Goal: Information Seeking & Learning: Compare options

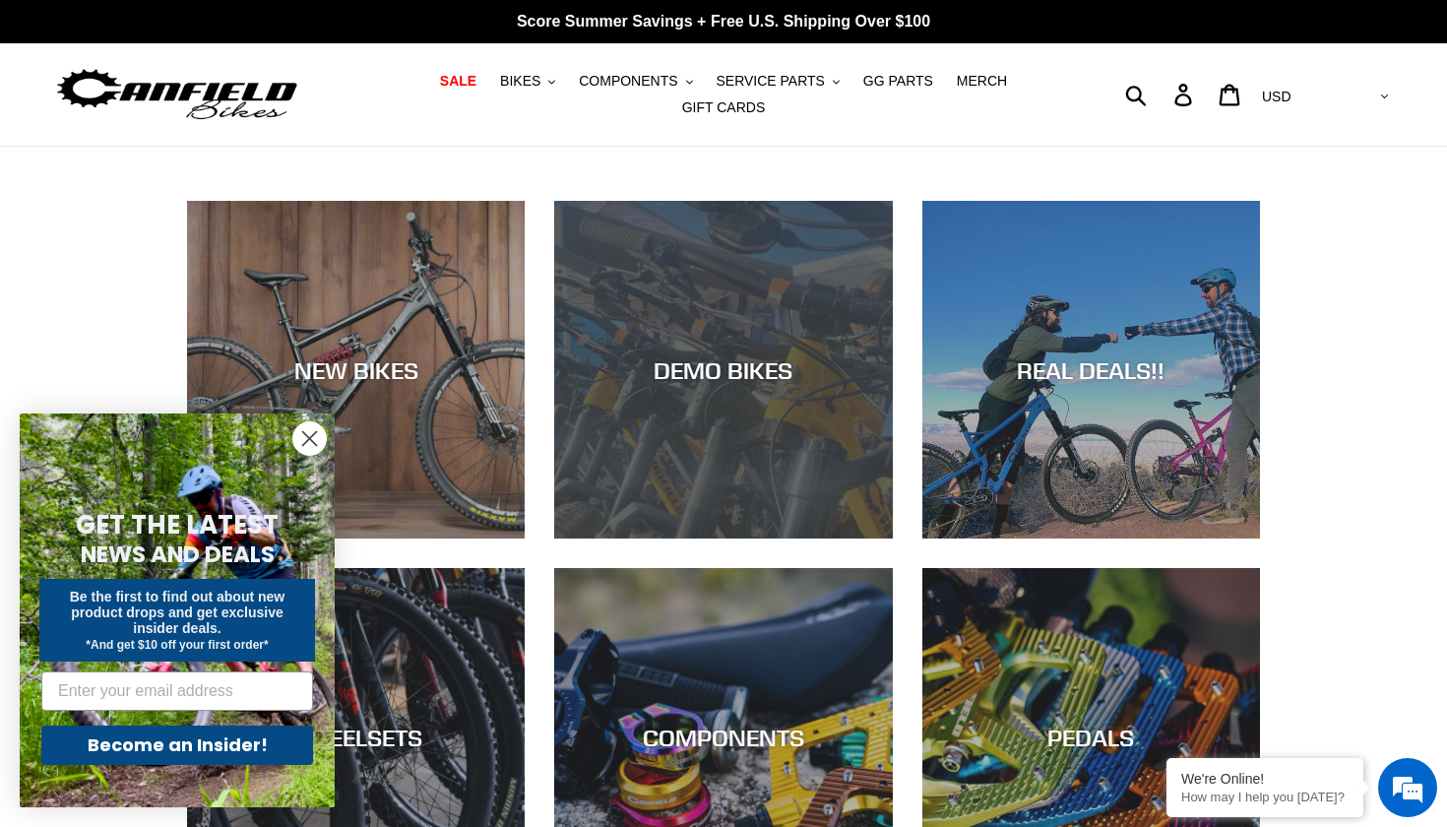
click at [734, 538] on div "DEMO BIKES" at bounding box center [723, 538] width 338 height 0
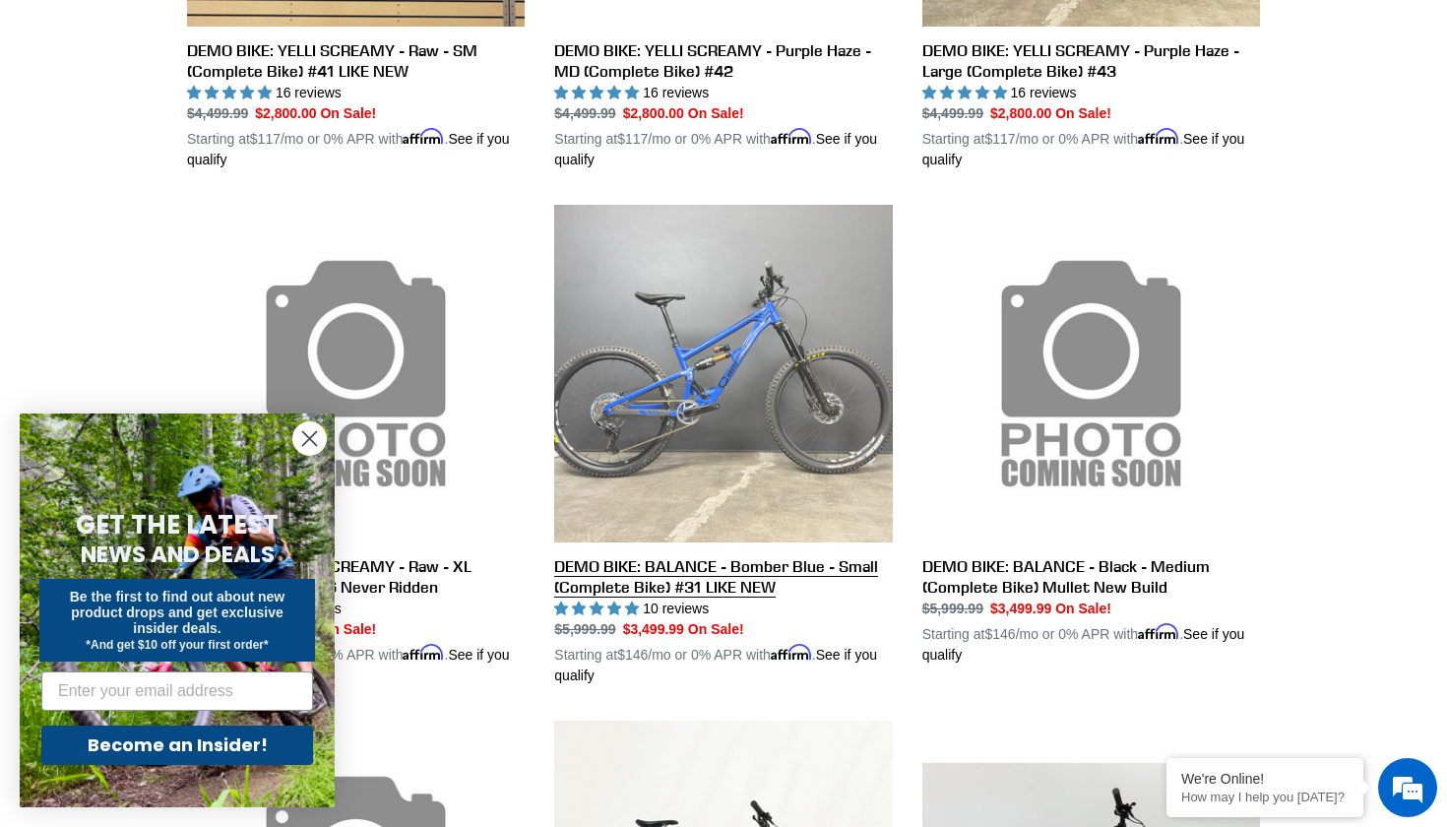
scroll to position [928, 0]
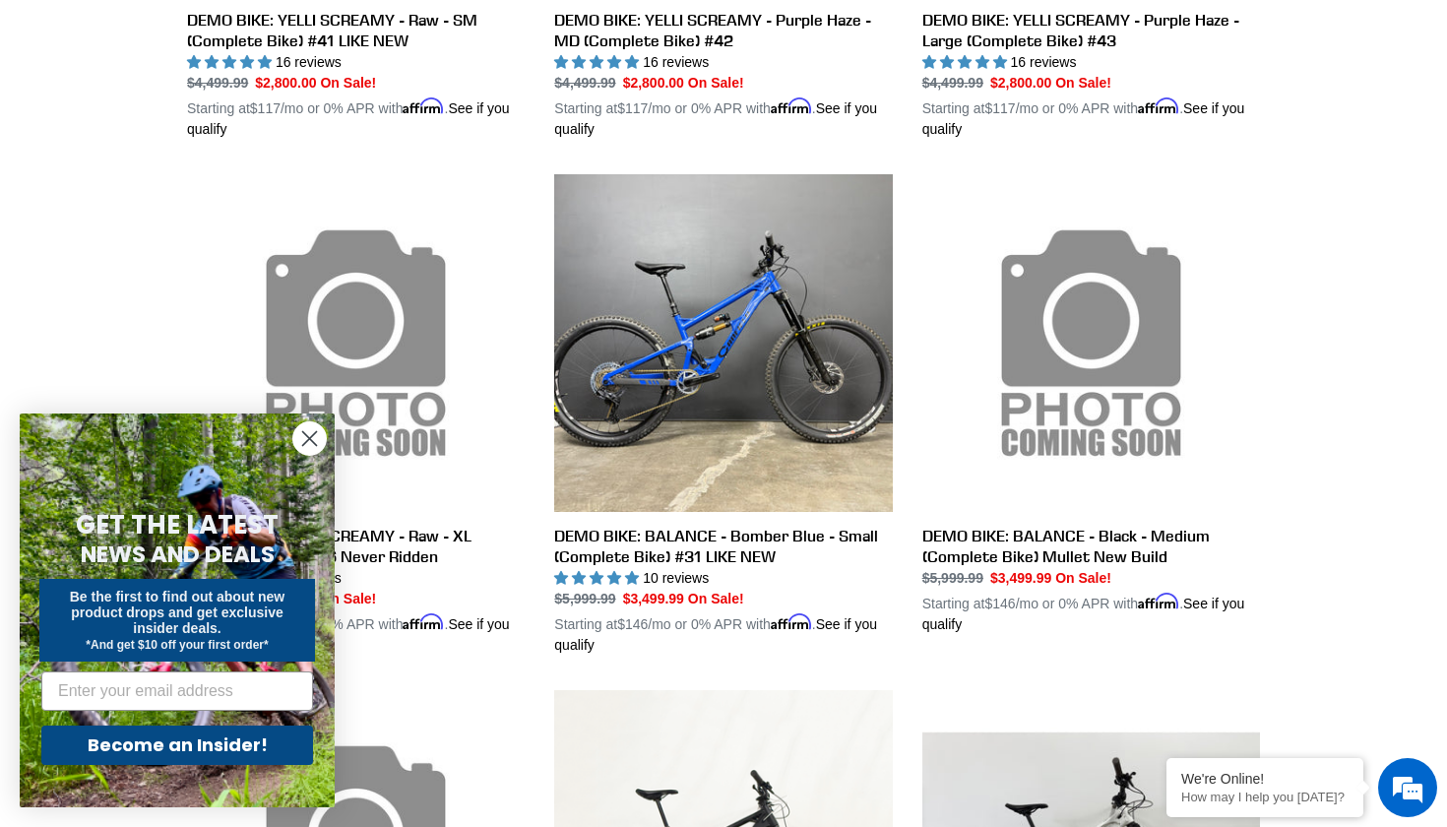
click at [306, 435] on icon "Close dialog" at bounding box center [310, 439] width 14 height 14
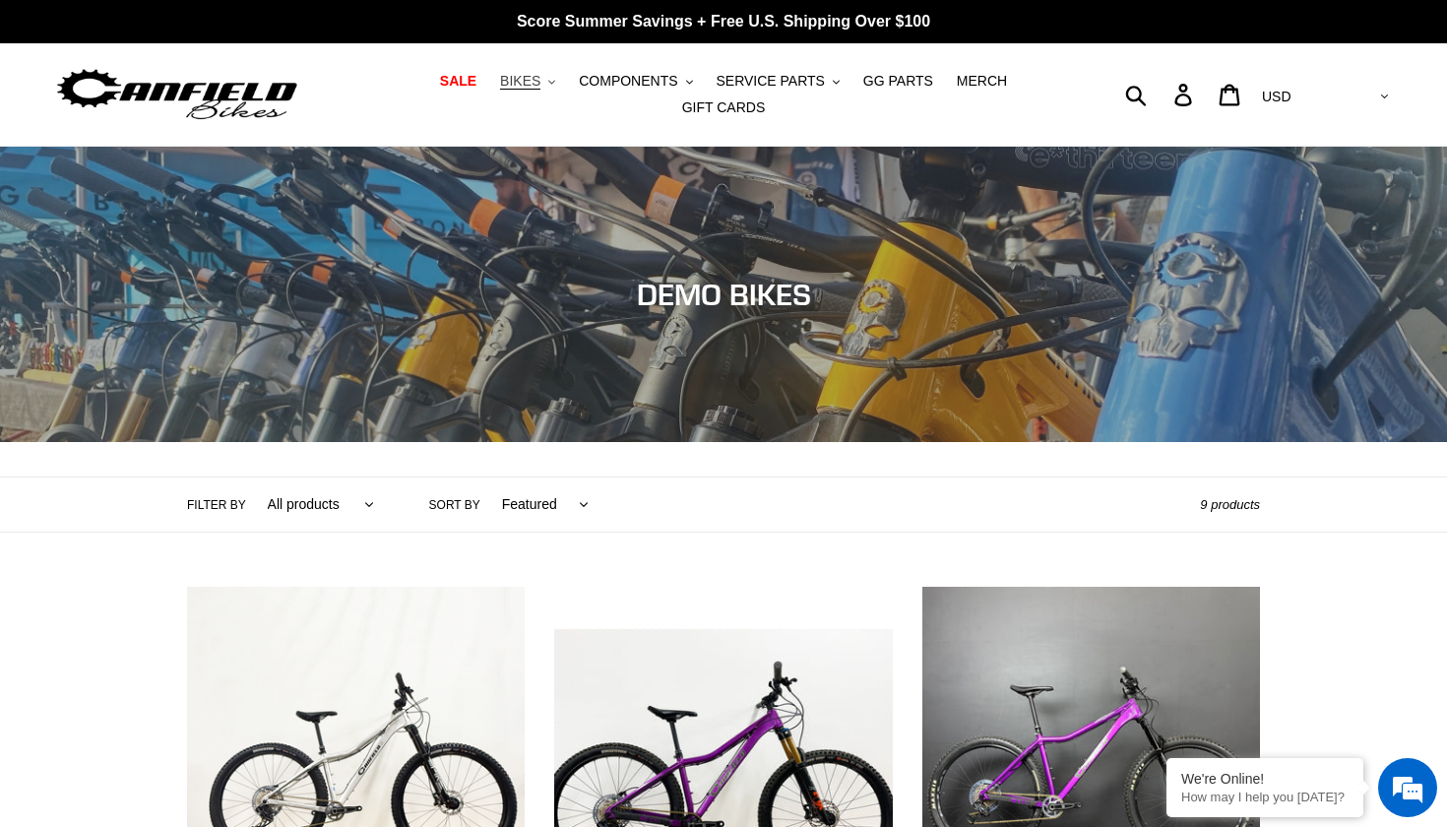
scroll to position [0, 0]
click at [540, 90] on span "BIKES" at bounding box center [520, 81] width 40 height 17
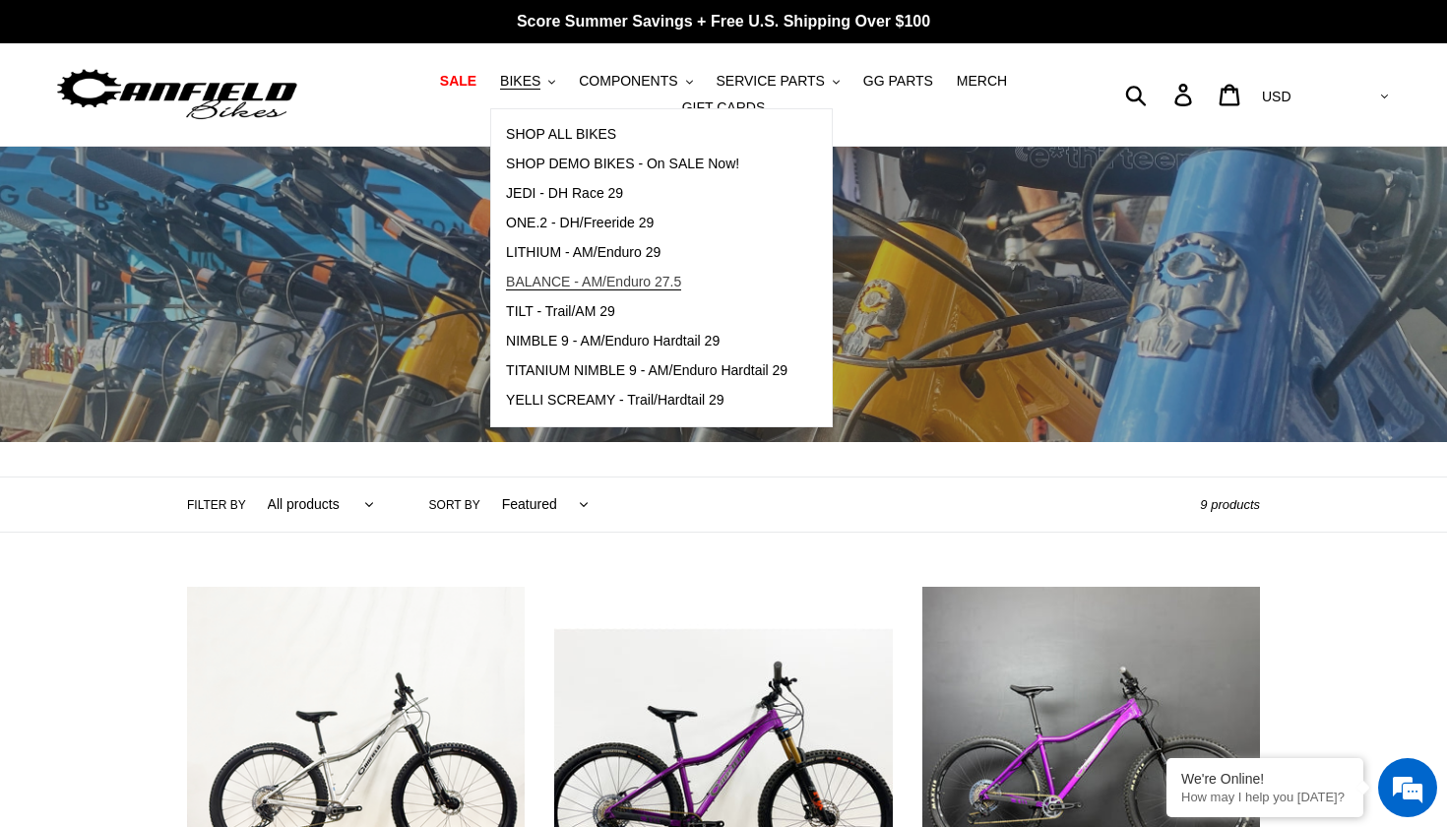
click at [576, 275] on span "BALANCE - AM/Enduro 27.5" at bounding box center [593, 282] width 175 height 17
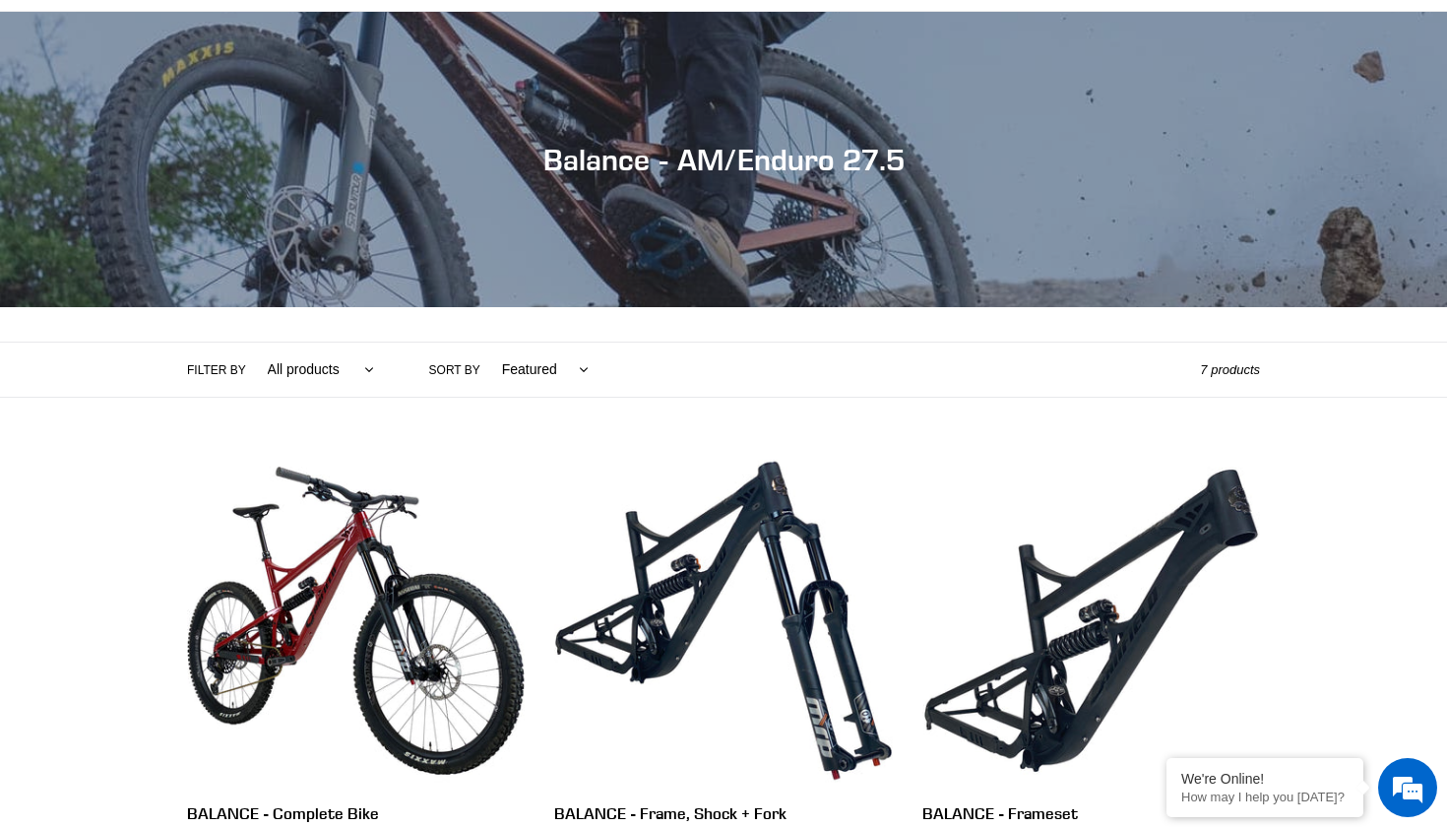
scroll to position [531, 0]
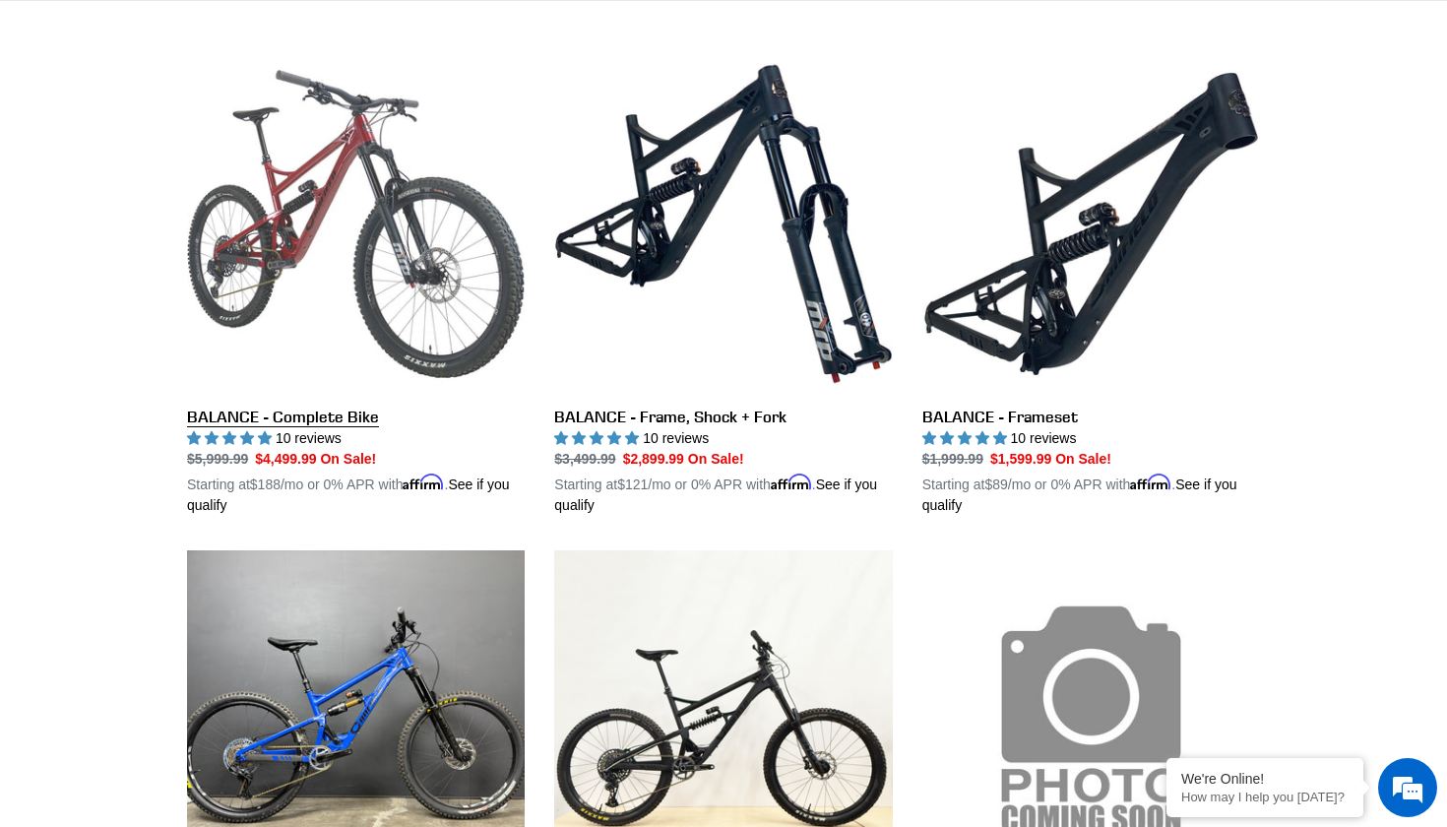
click at [368, 286] on link "BALANCE - Complete Bike" at bounding box center [356, 285] width 338 height 461
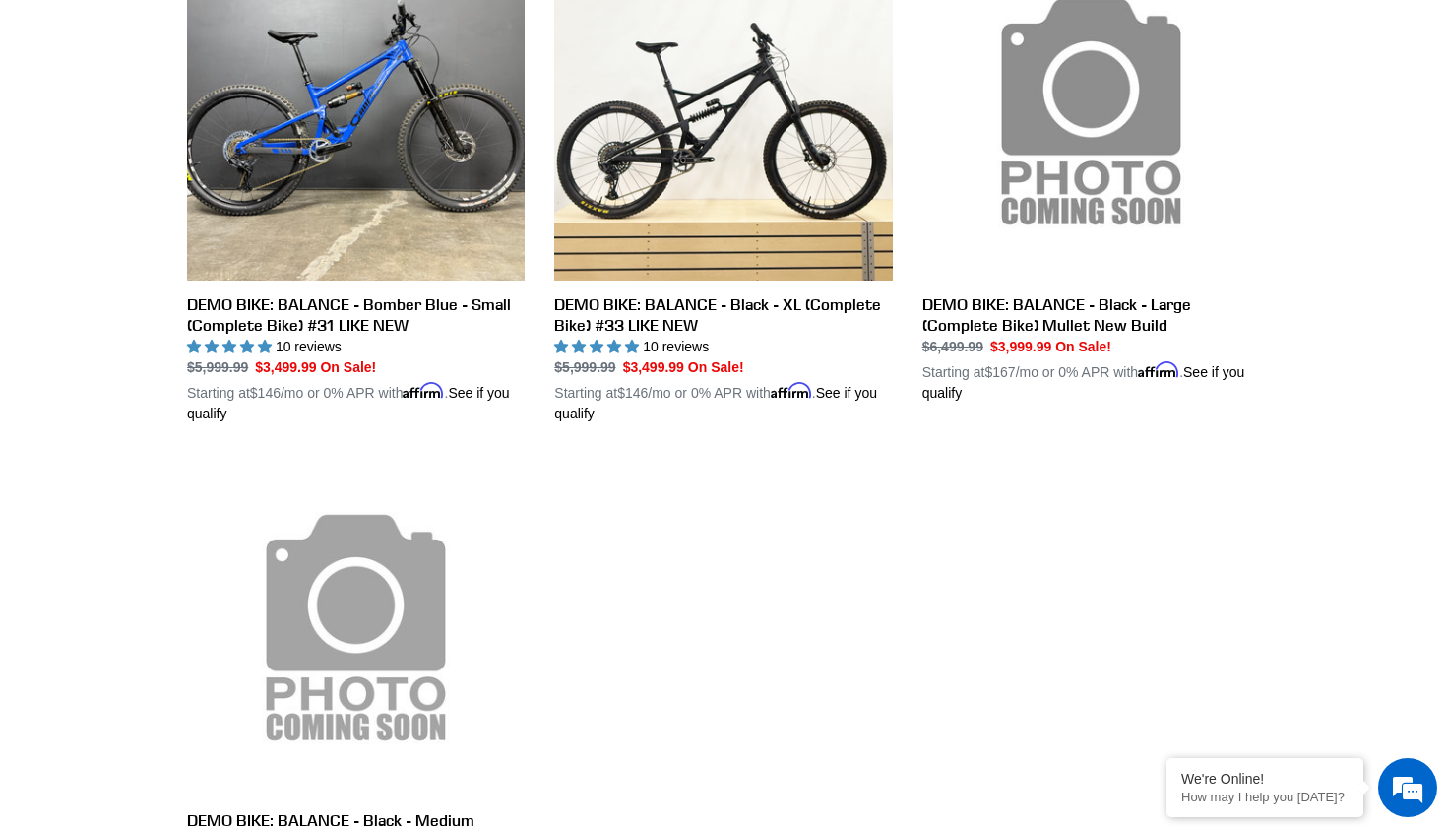
scroll to position [1046, 0]
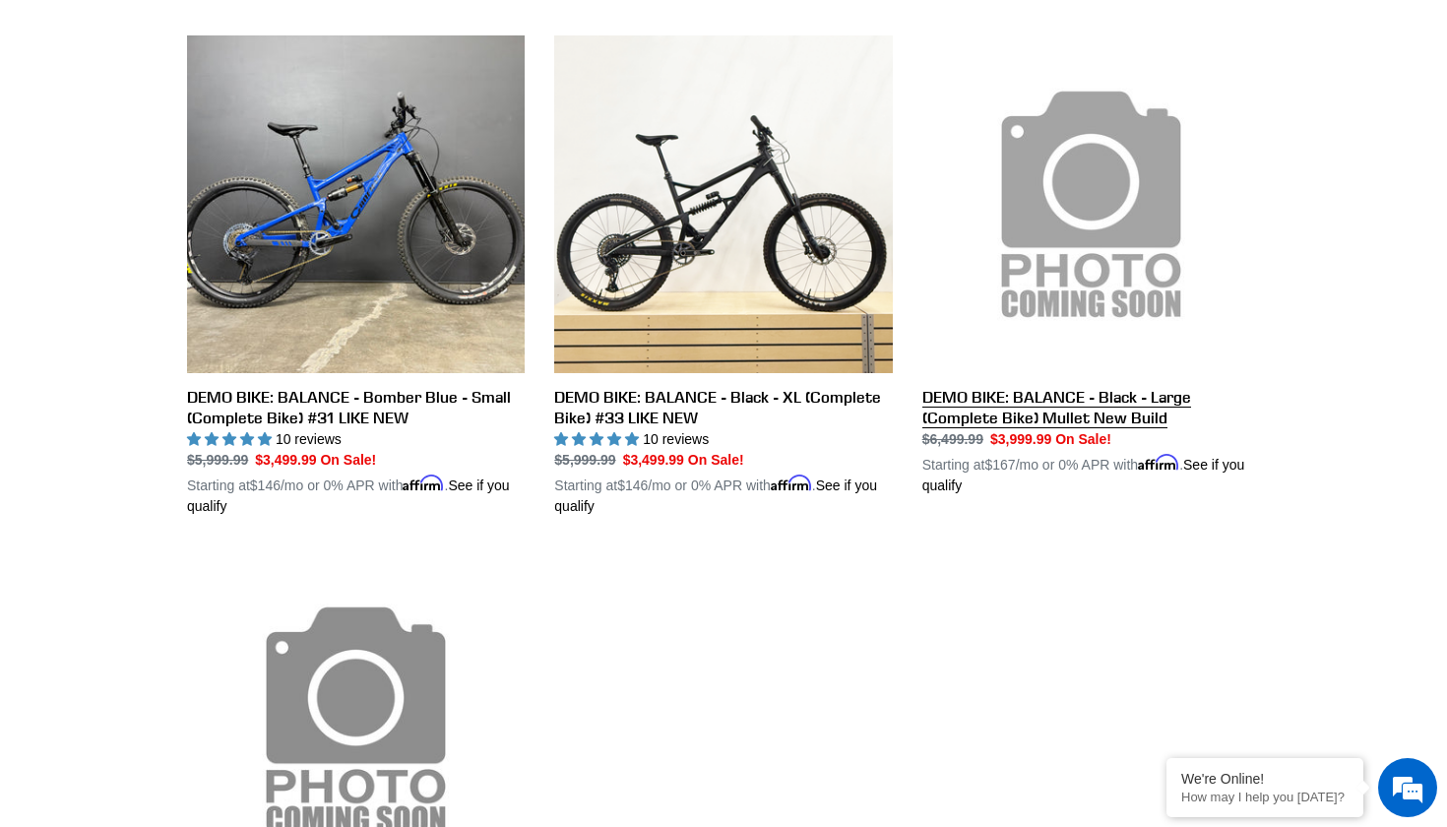
click at [1070, 191] on link "DEMO BIKE: BALANCE - Black - Large (Complete Bike) Mullet New Build" at bounding box center [1091, 265] width 338 height 461
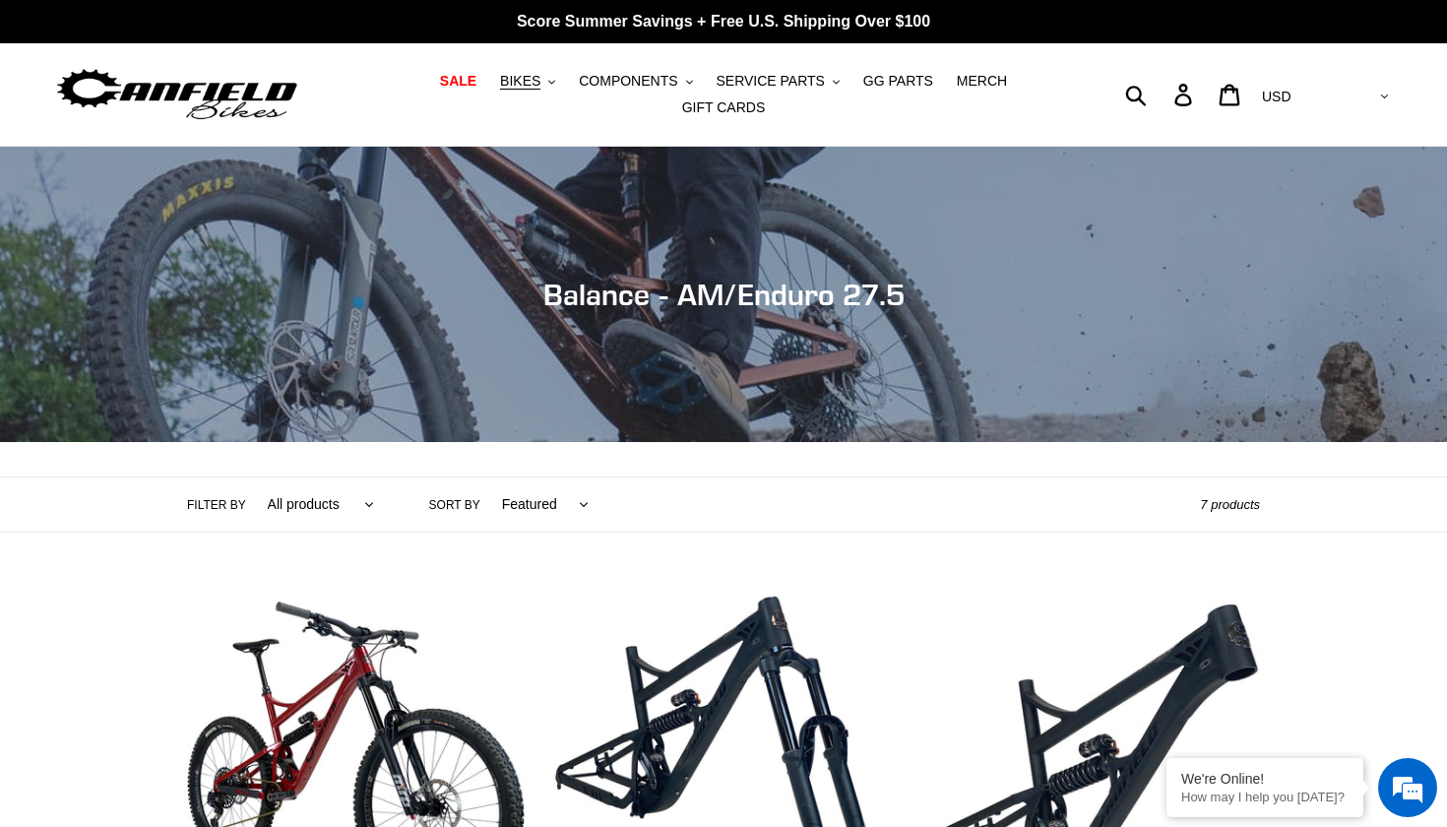
scroll to position [0, 0]
click at [555, 80] on icon ".cls-1{fill:#231f20}" at bounding box center [551, 82] width 7 height 7
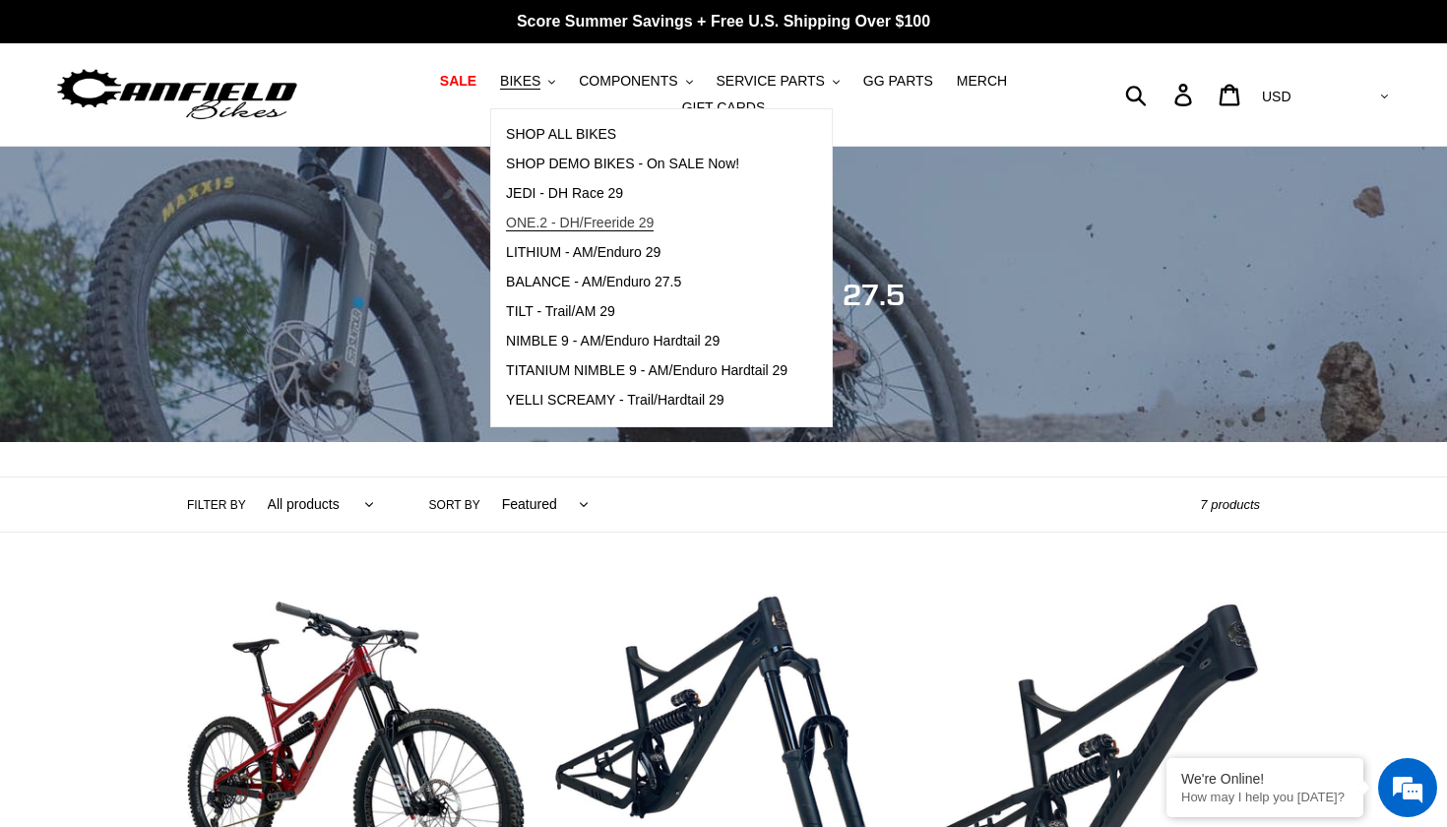
click at [594, 223] on span "ONE.2 - DH/Freeride 29" at bounding box center [580, 223] width 148 height 17
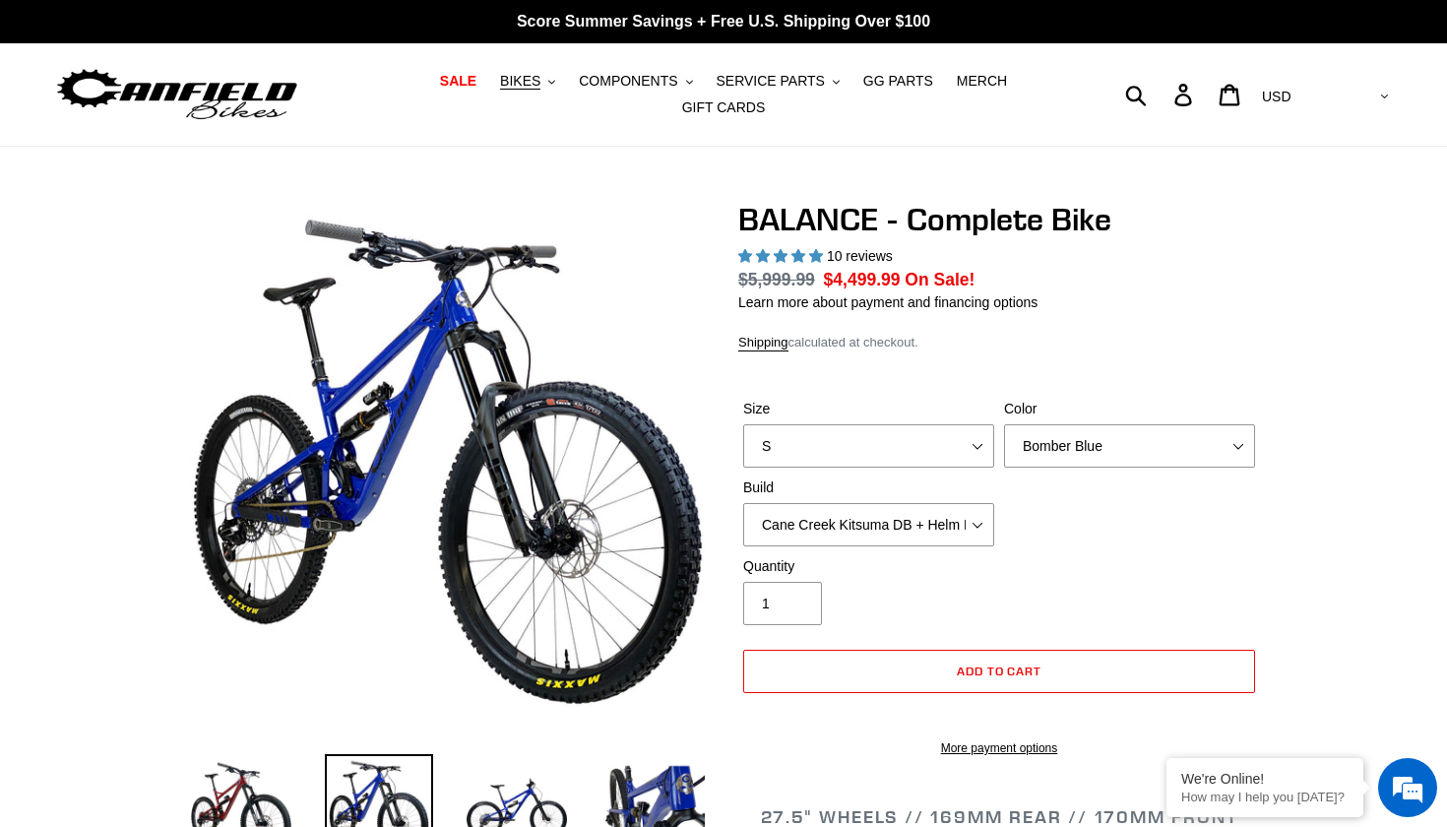
select select "highest-rating"
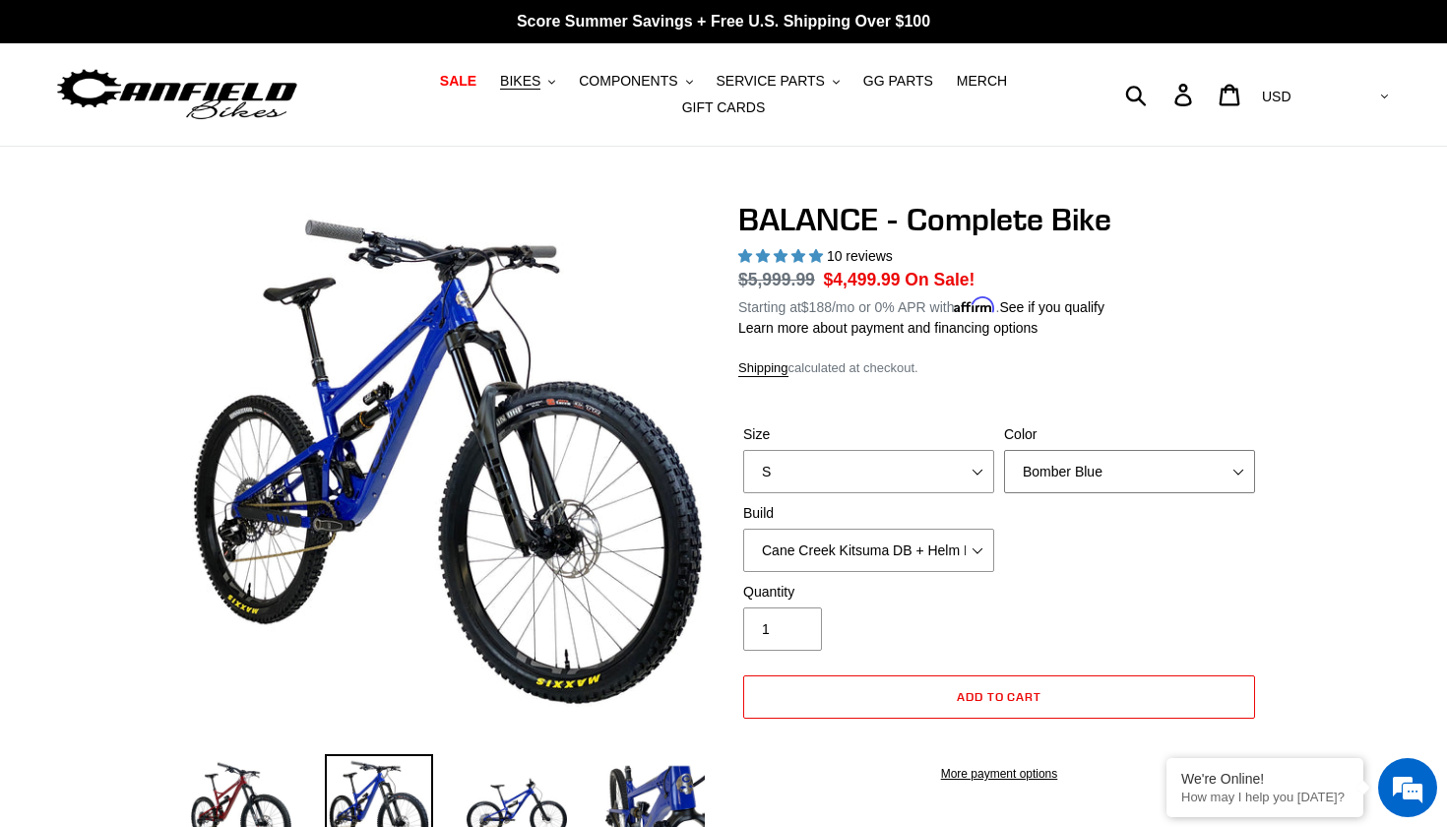
select select "Stealth Black"
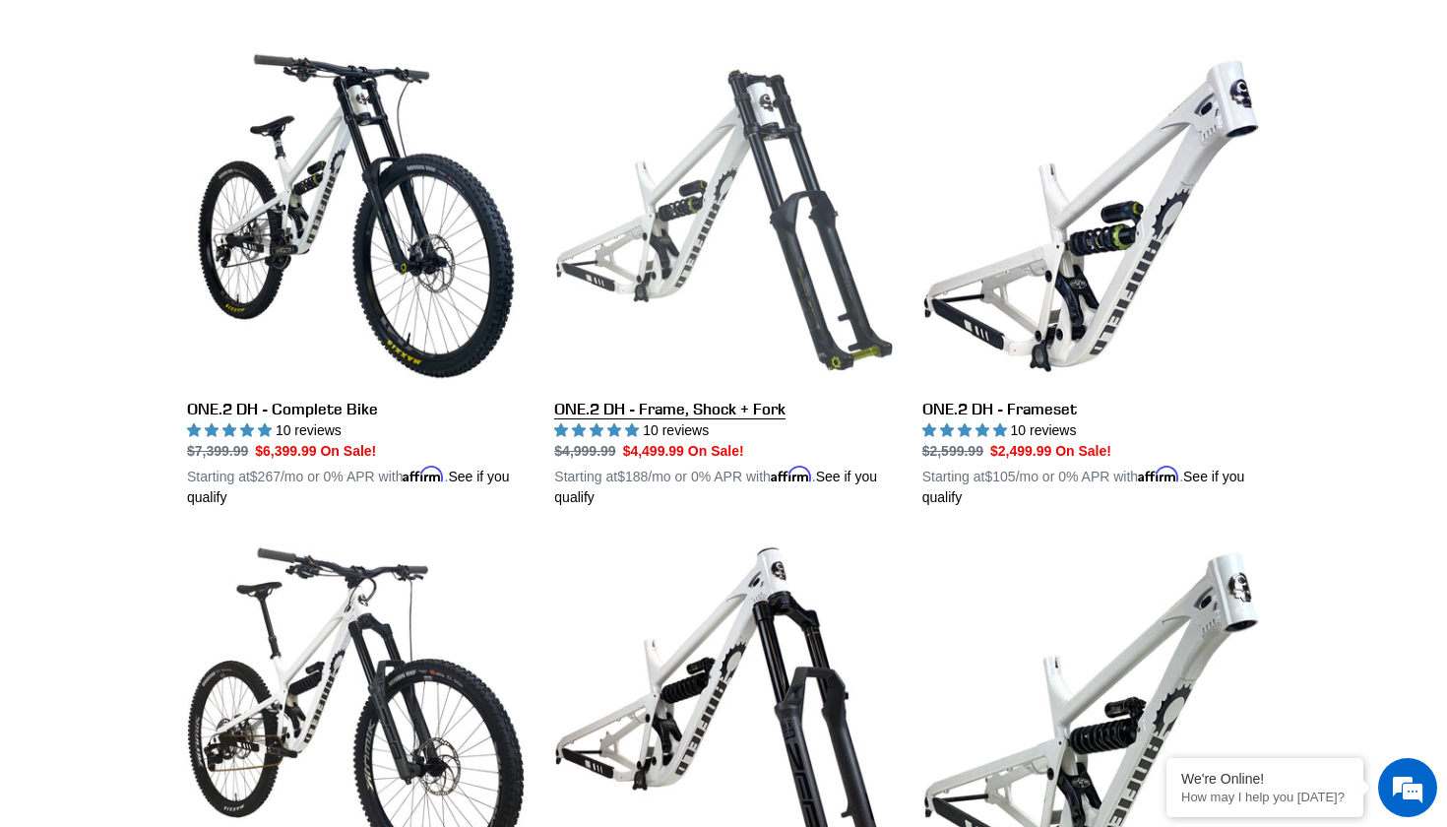
scroll to position [535, 0]
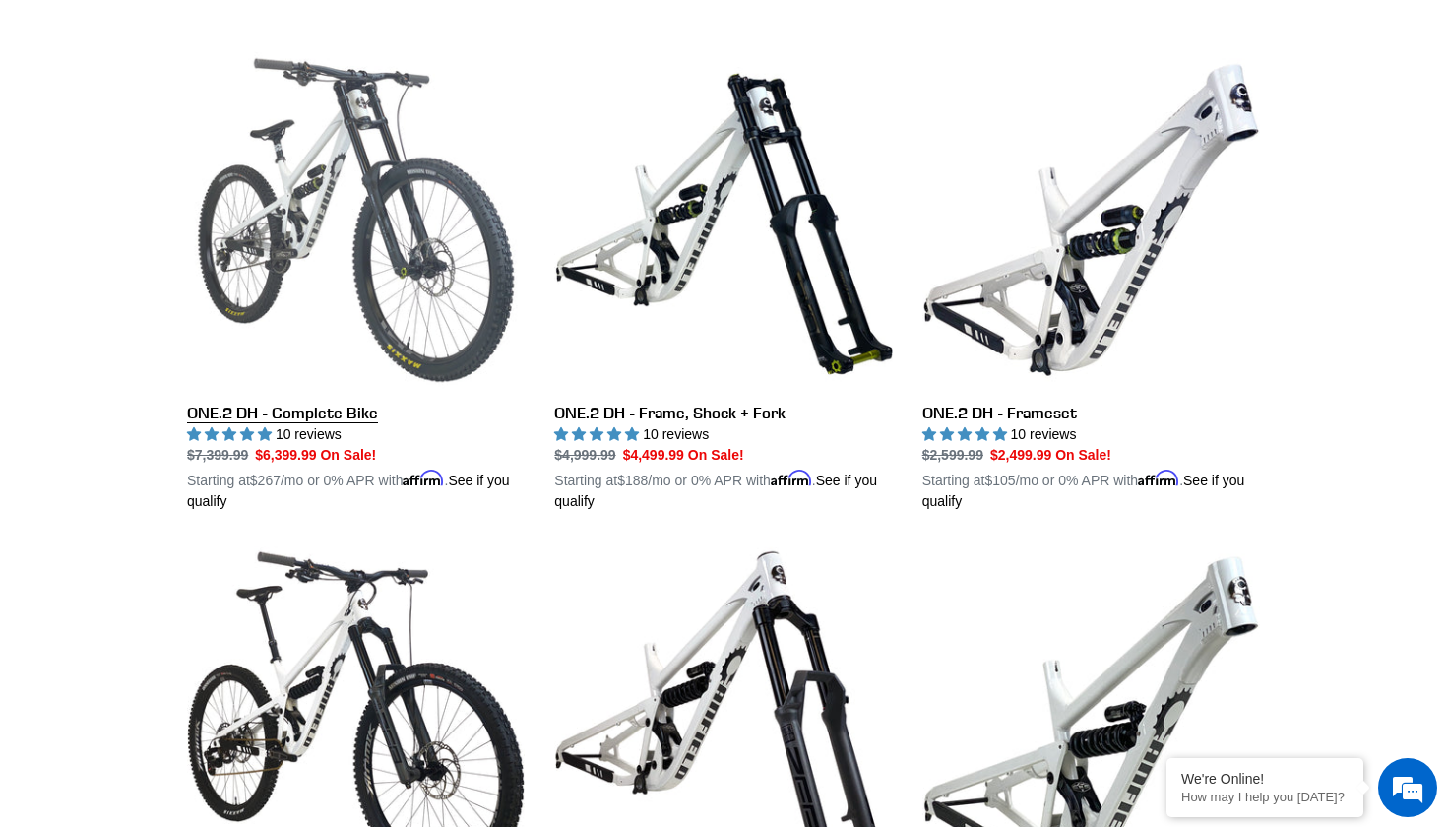
click at [374, 243] on link "ONE.2 DH - Complete Bike" at bounding box center [356, 281] width 338 height 461
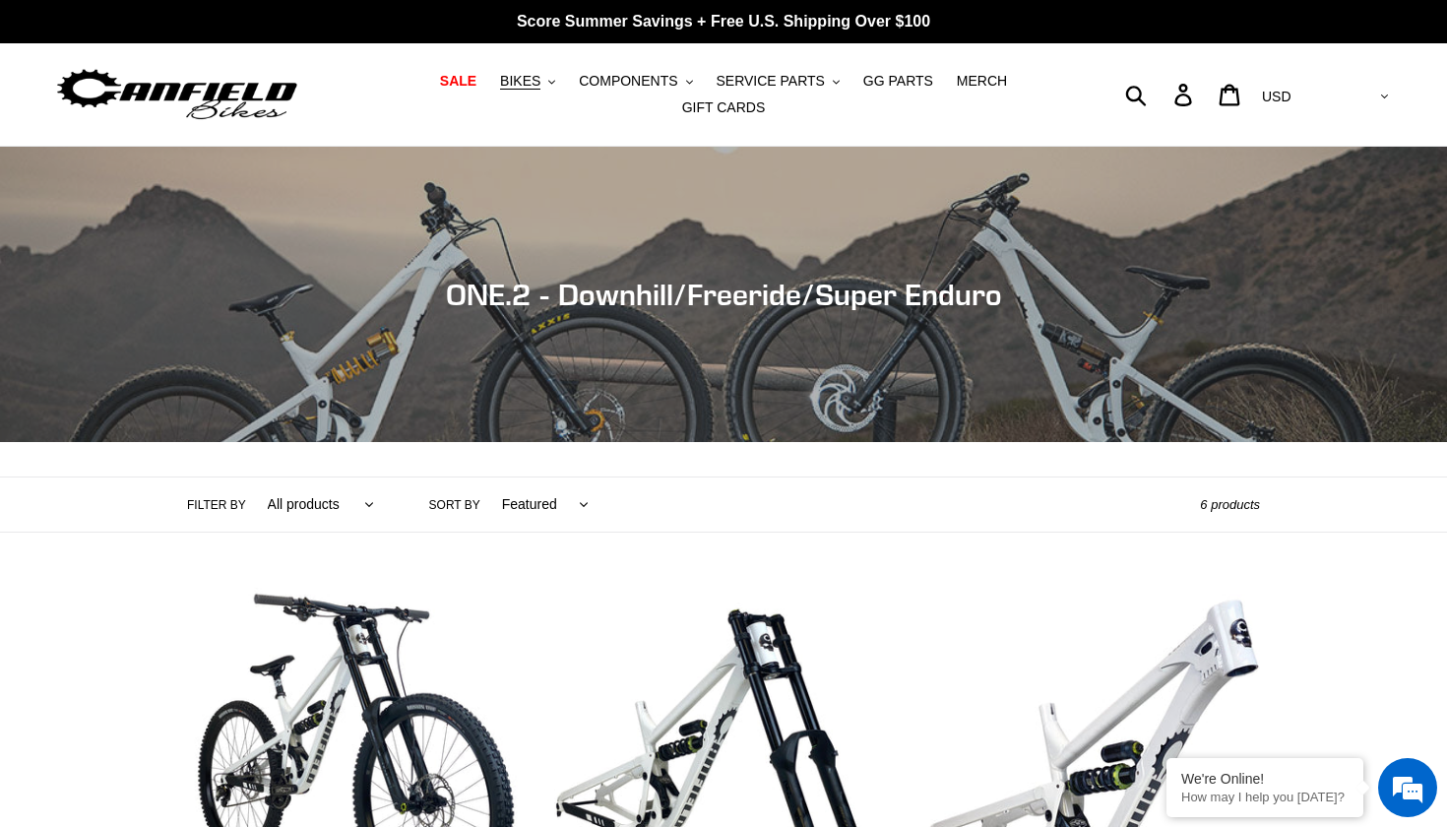
scroll to position [0, 0]
click at [526, 91] on button "BIKES .cls-1{fill:#231f20}" at bounding box center [527, 81] width 75 height 27
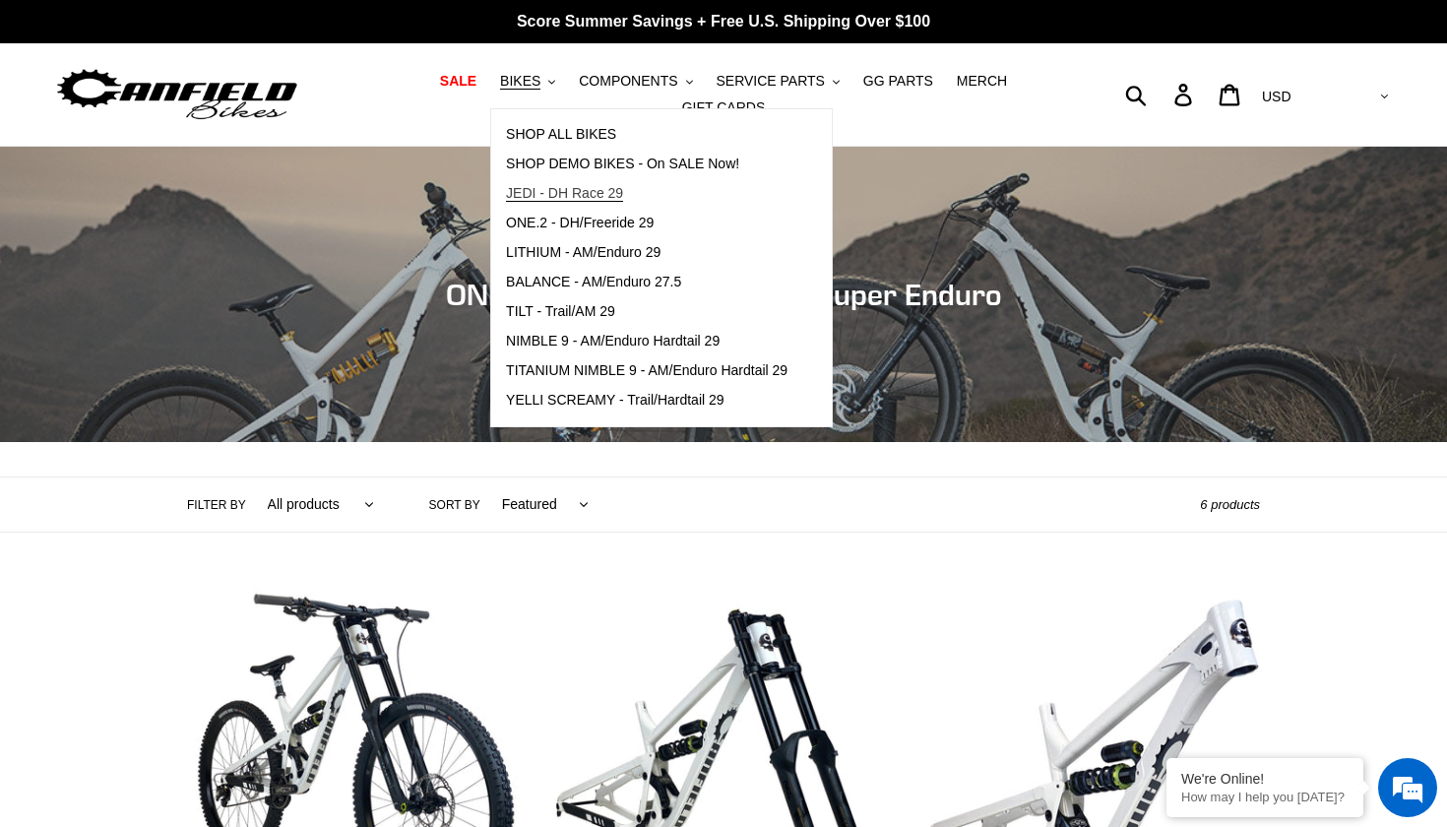
click at [593, 193] on span "JEDI - DH Race 29" at bounding box center [564, 193] width 117 height 17
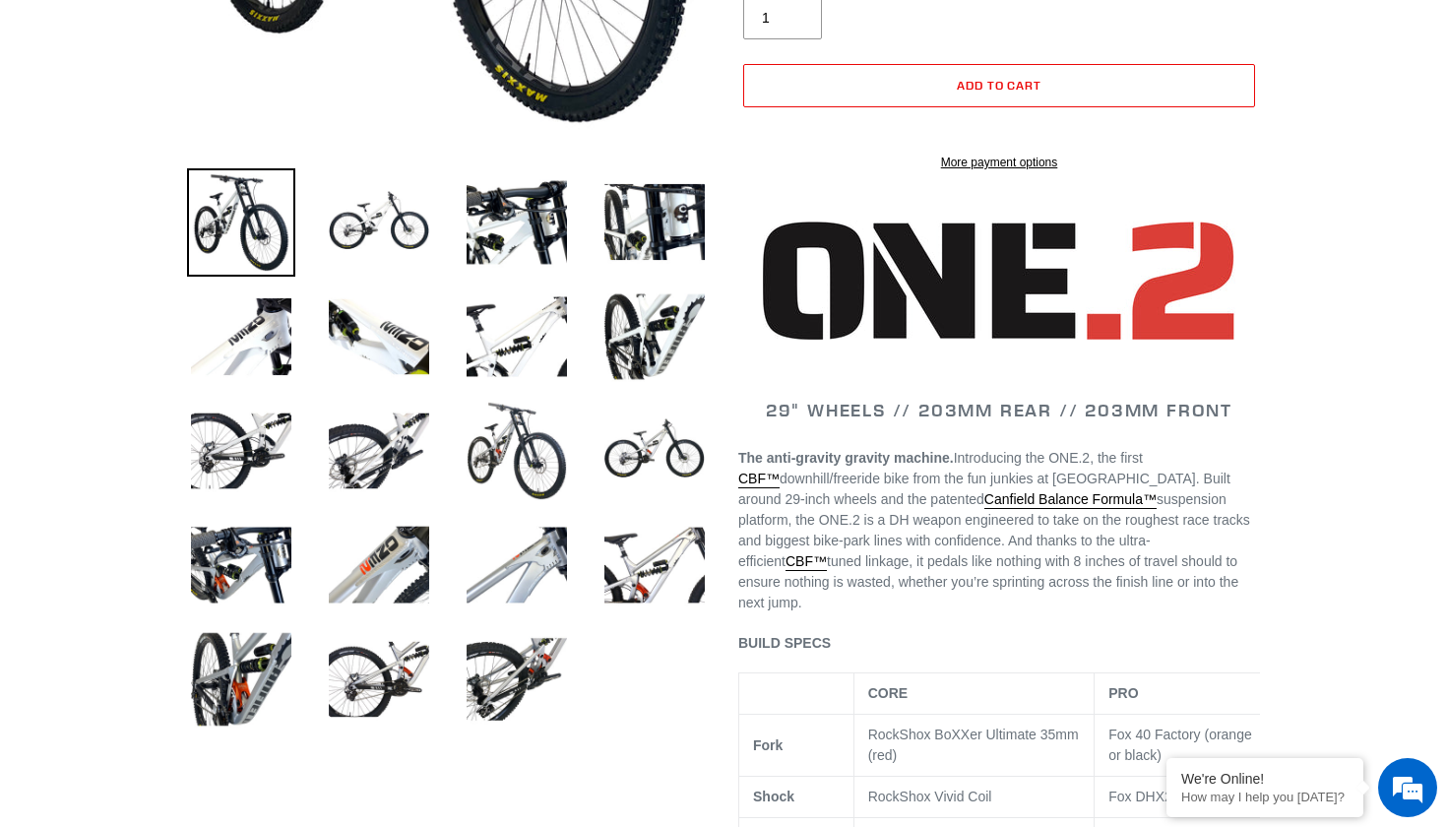
scroll to position [1051, 0]
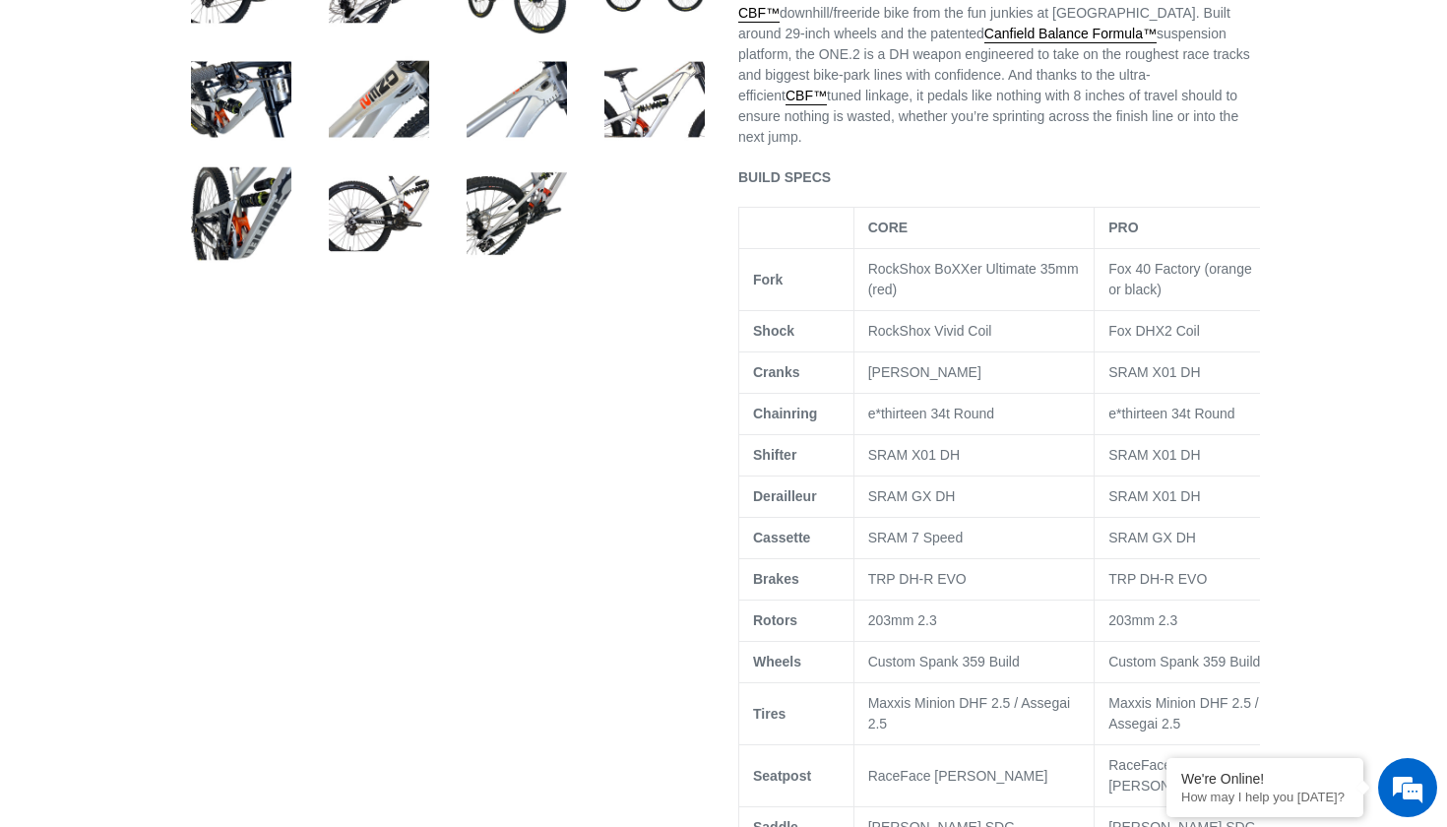
select select "highest-rating"
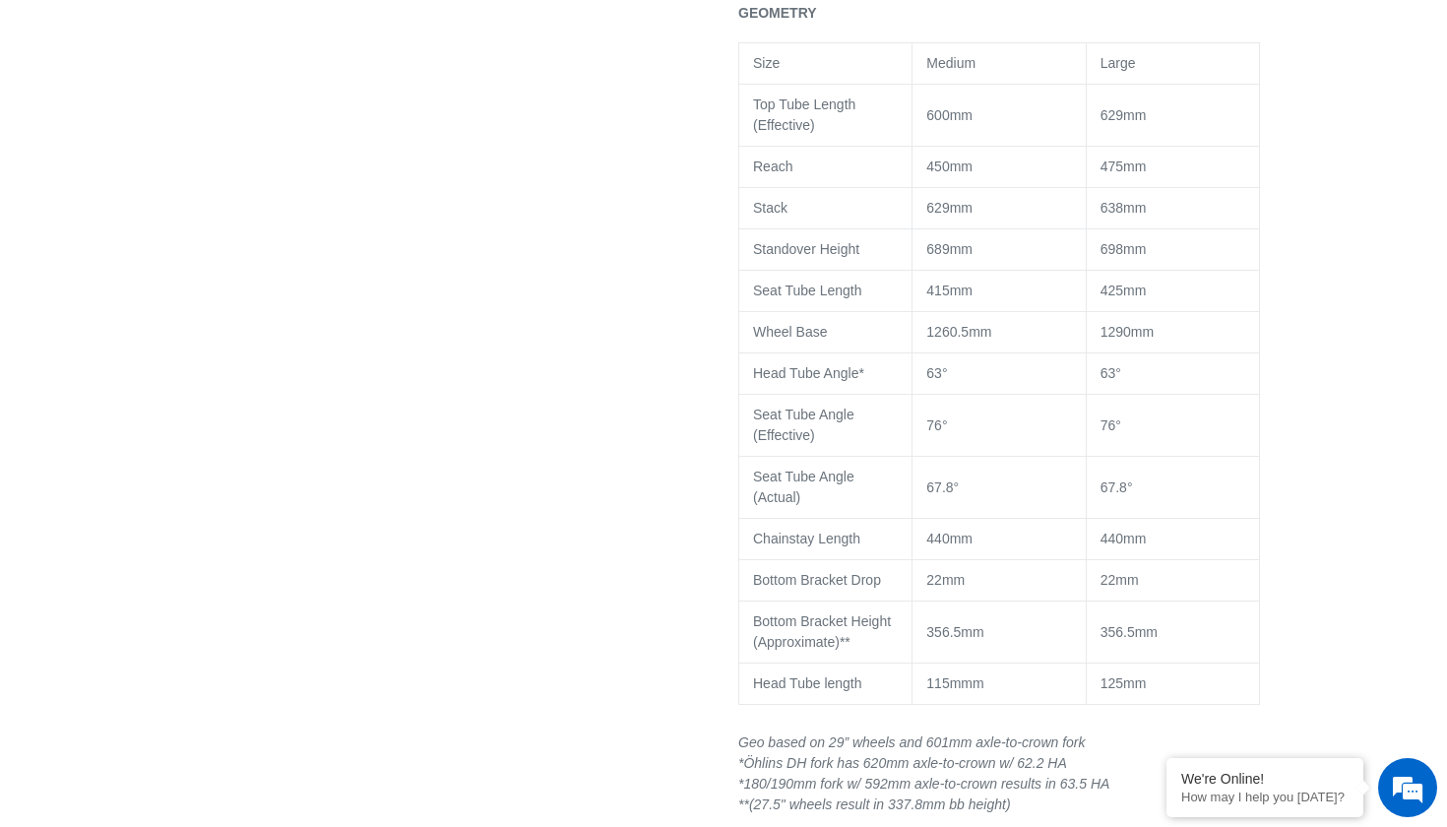
scroll to position [0, 0]
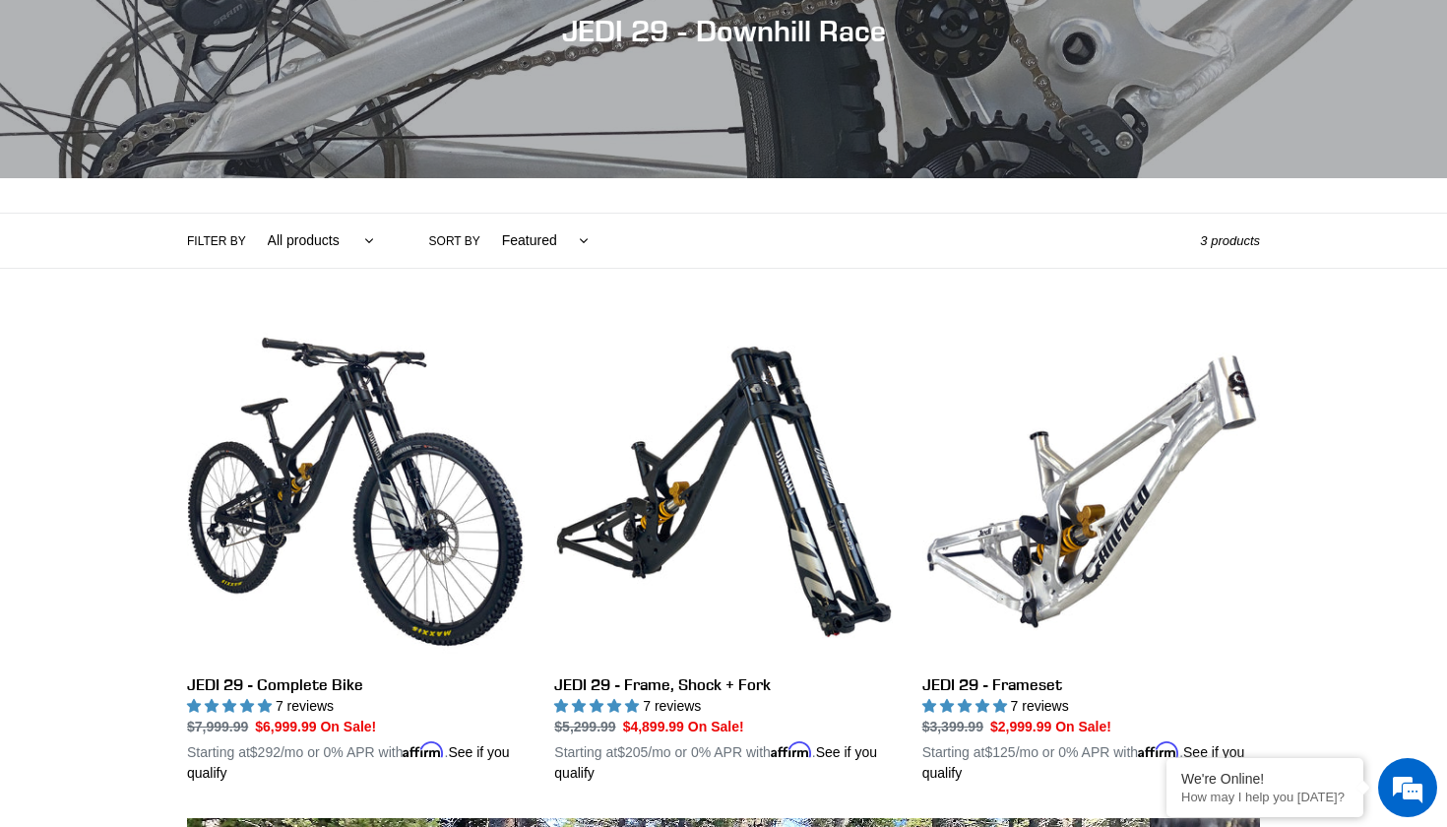
scroll to position [269, 0]
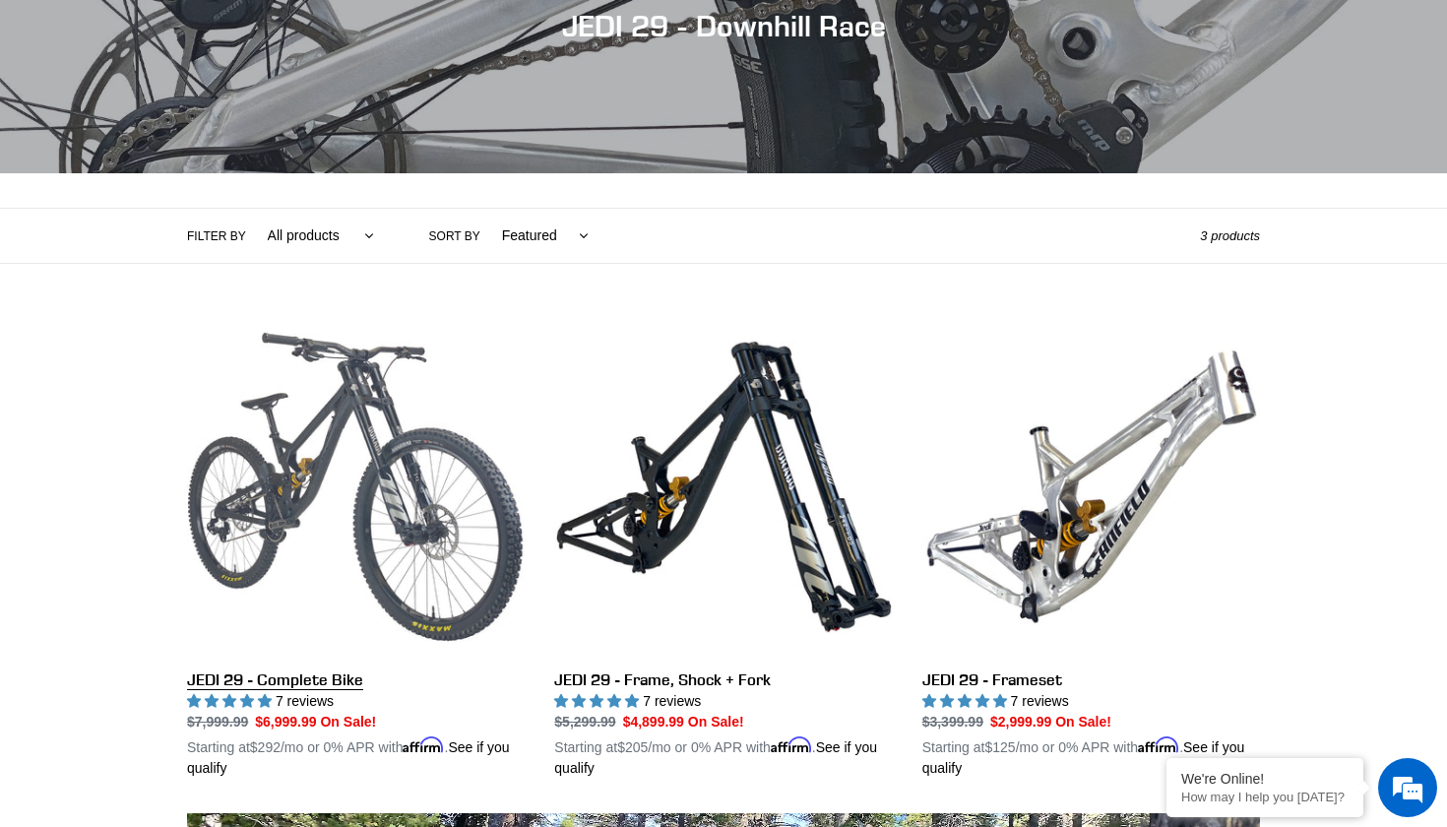
click at [312, 456] on link "JEDI 29 - Complete Bike" at bounding box center [356, 548] width 338 height 461
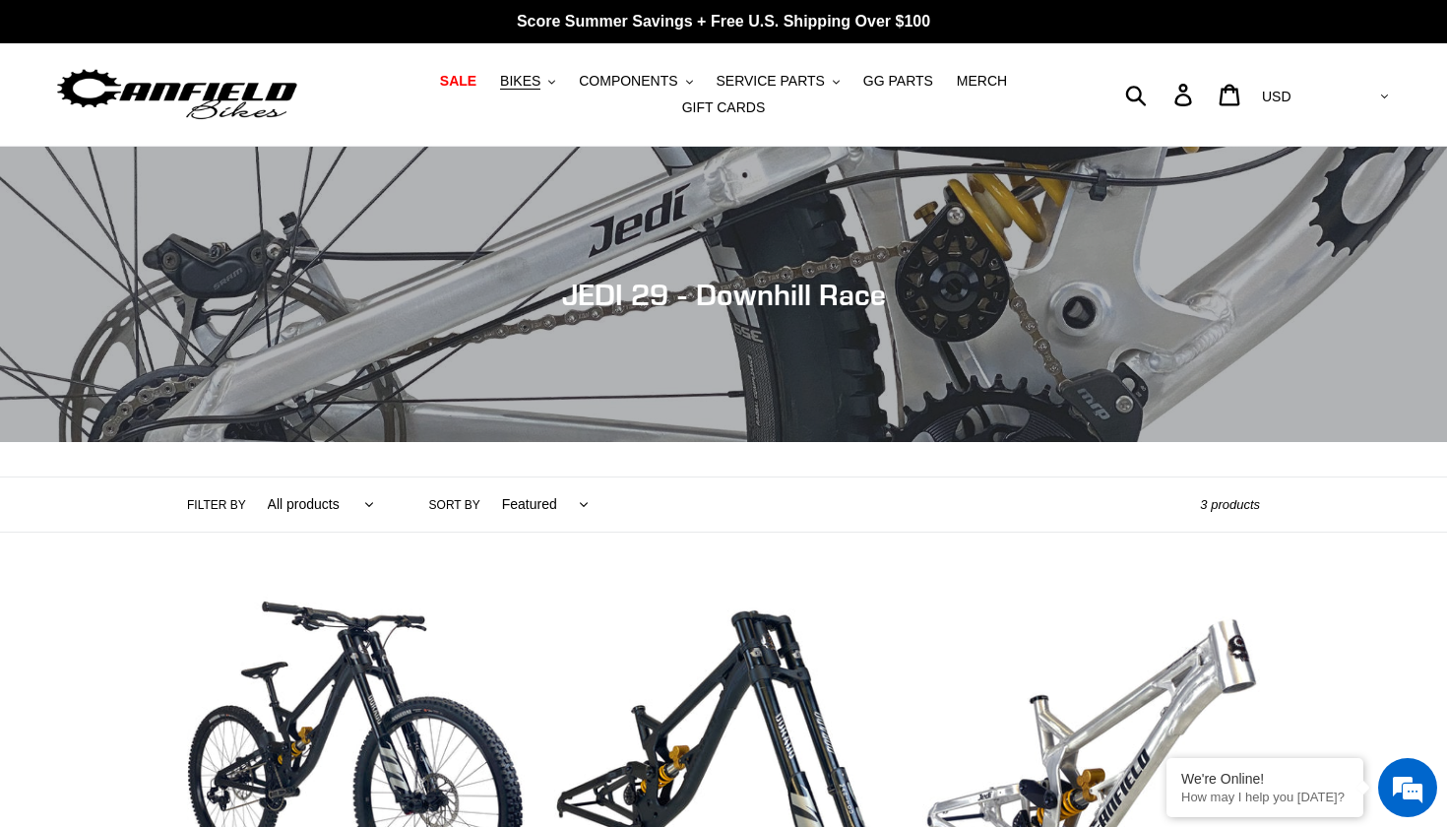
scroll to position [0, 0]
click at [520, 81] on span "BIKES" at bounding box center [520, 81] width 40 height 17
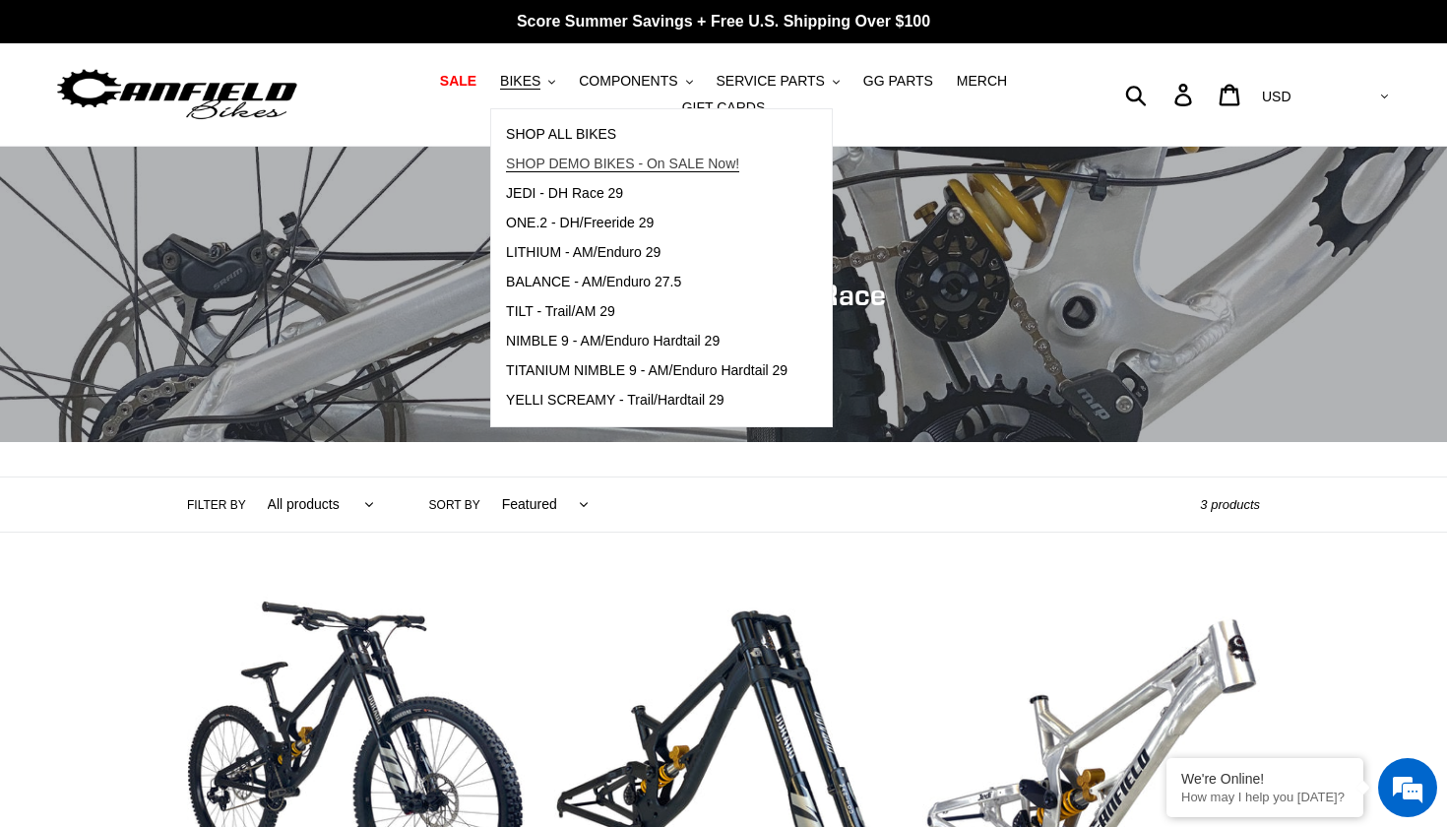
click at [589, 160] on span "SHOP DEMO BIKES - On SALE Now!" at bounding box center [622, 163] width 233 height 17
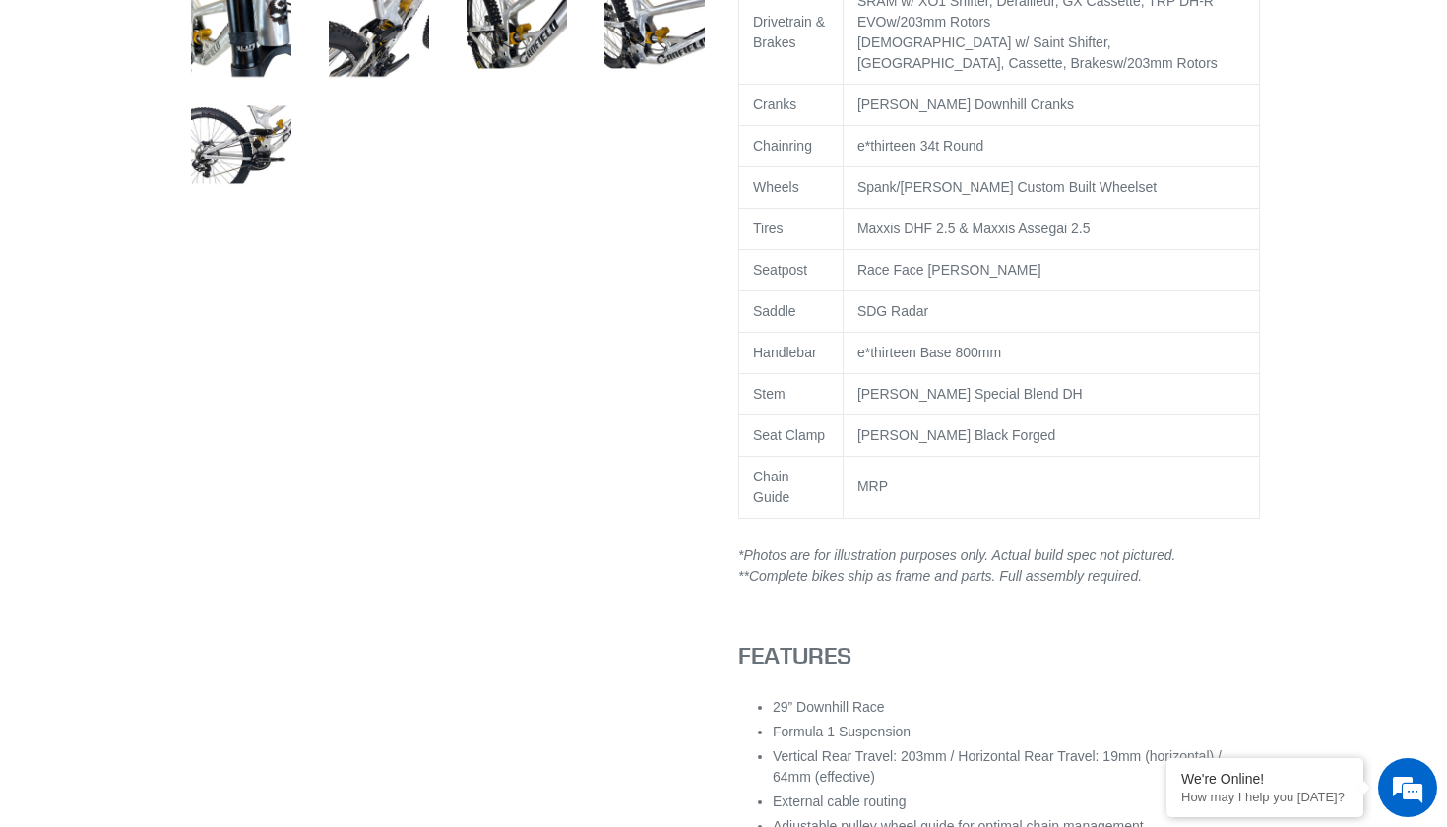
select select "highest-rating"
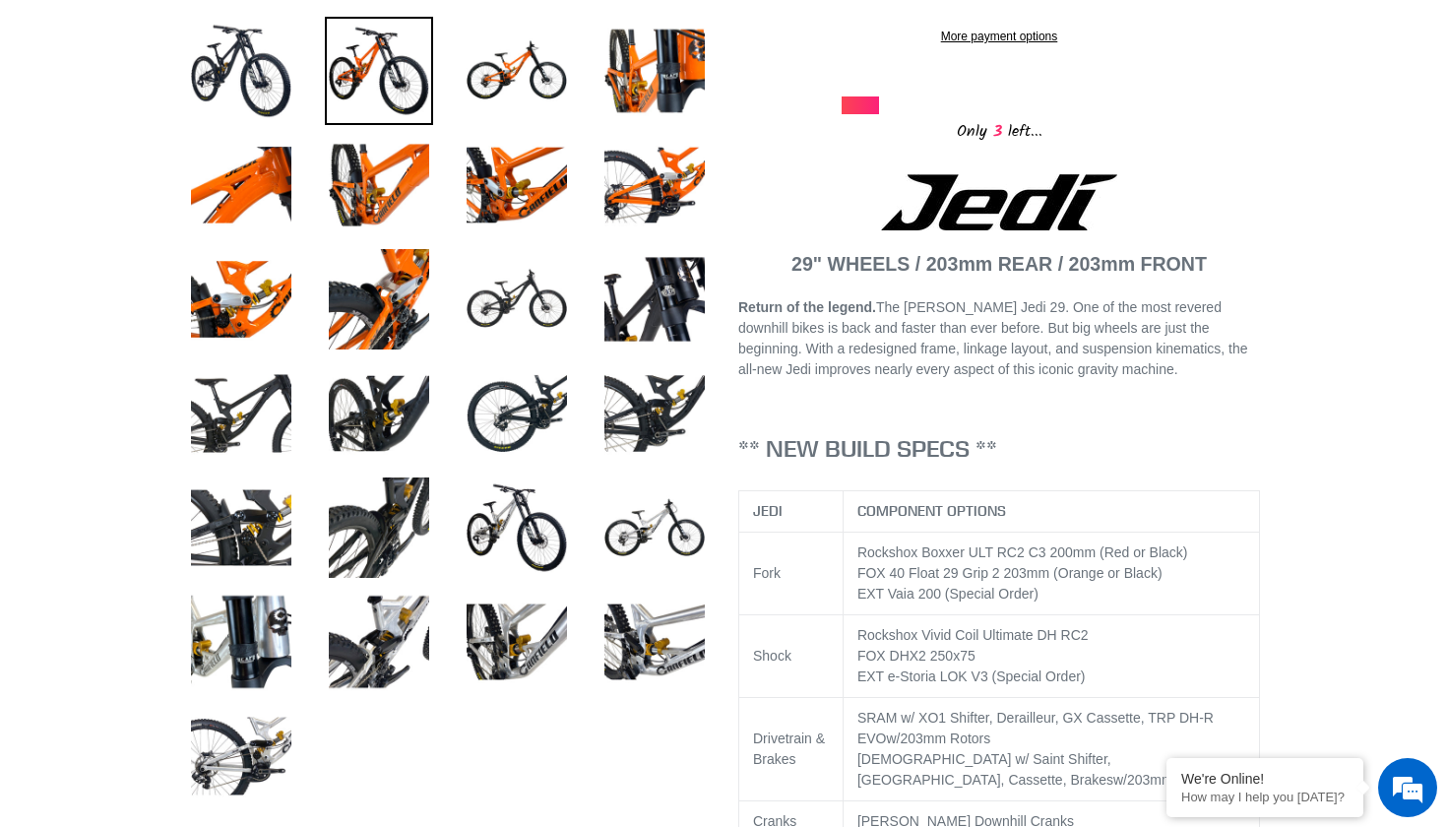
scroll to position [734, 0]
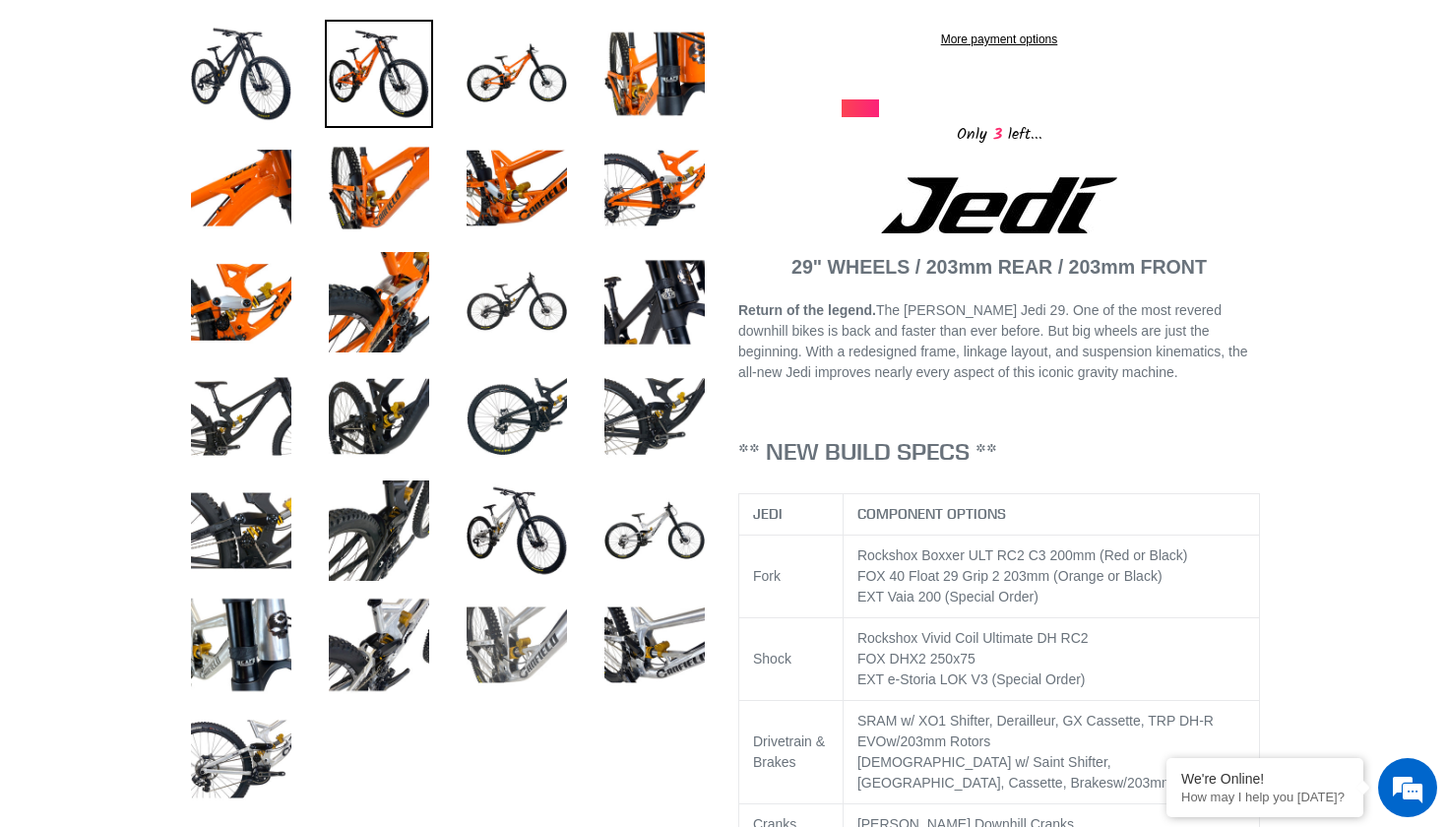
click at [470, 682] on img at bounding box center [517, 644] width 108 height 108
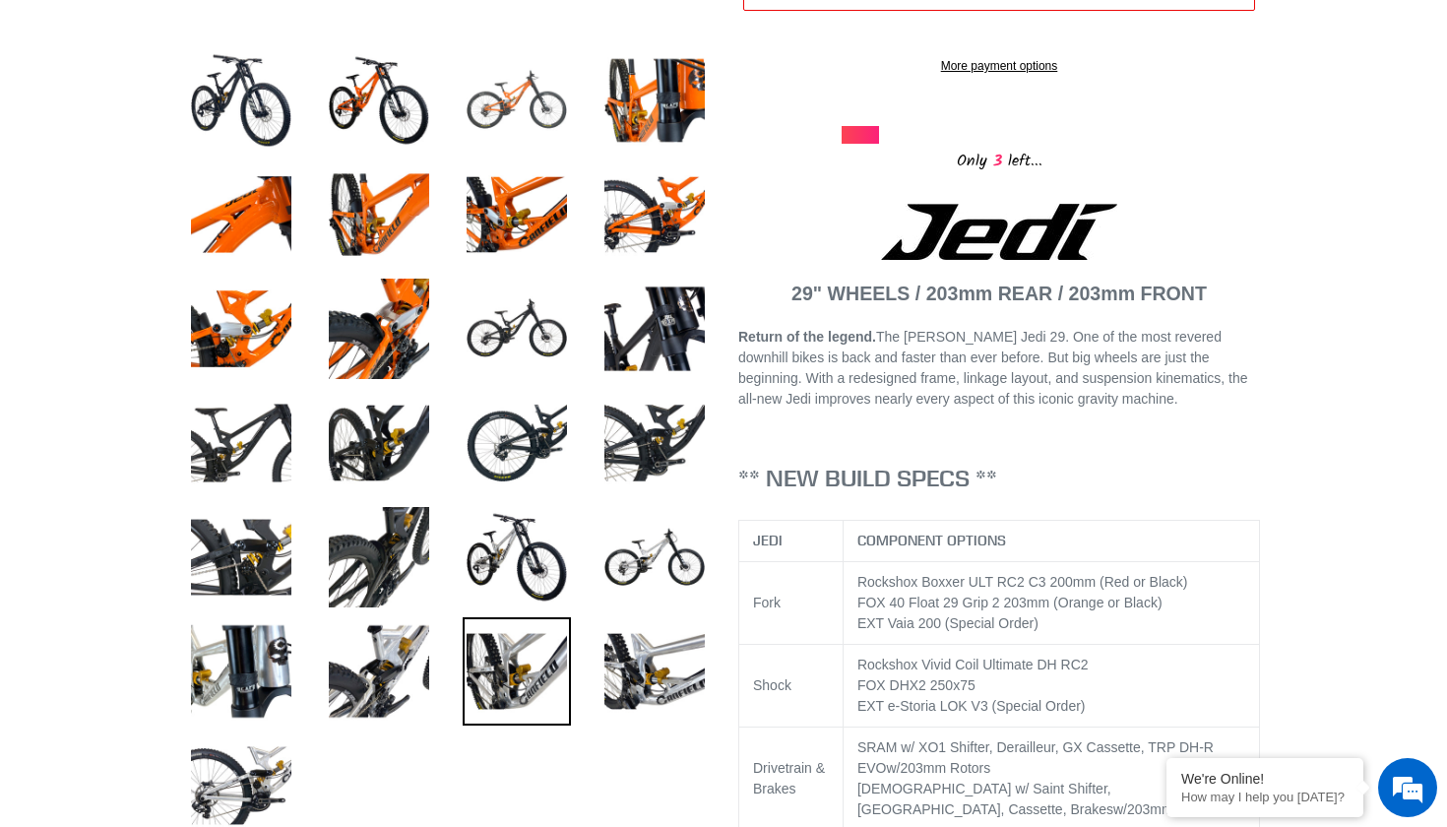
scroll to position [765, 0]
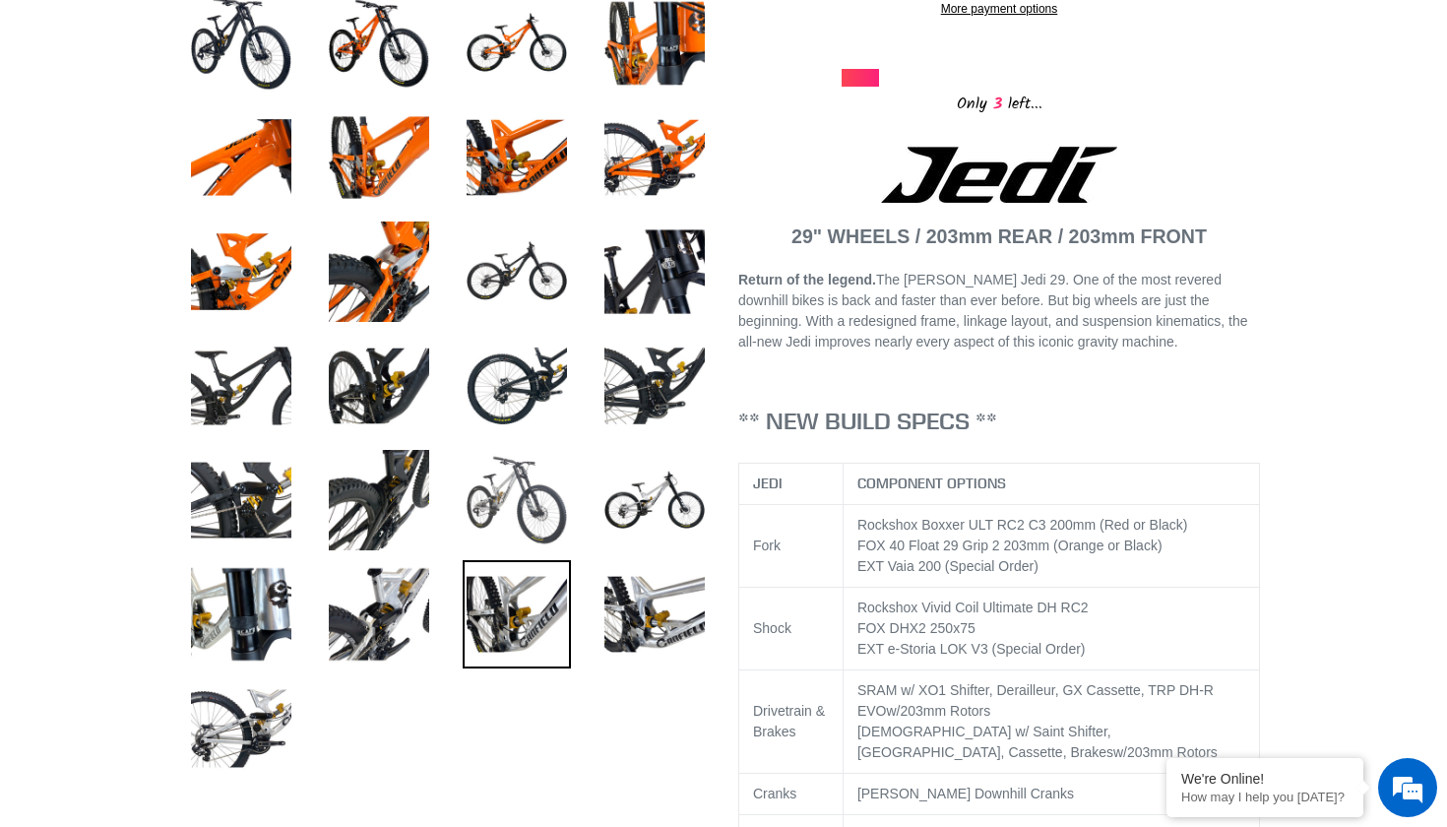
click at [508, 520] on img at bounding box center [517, 500] width 108 height 108
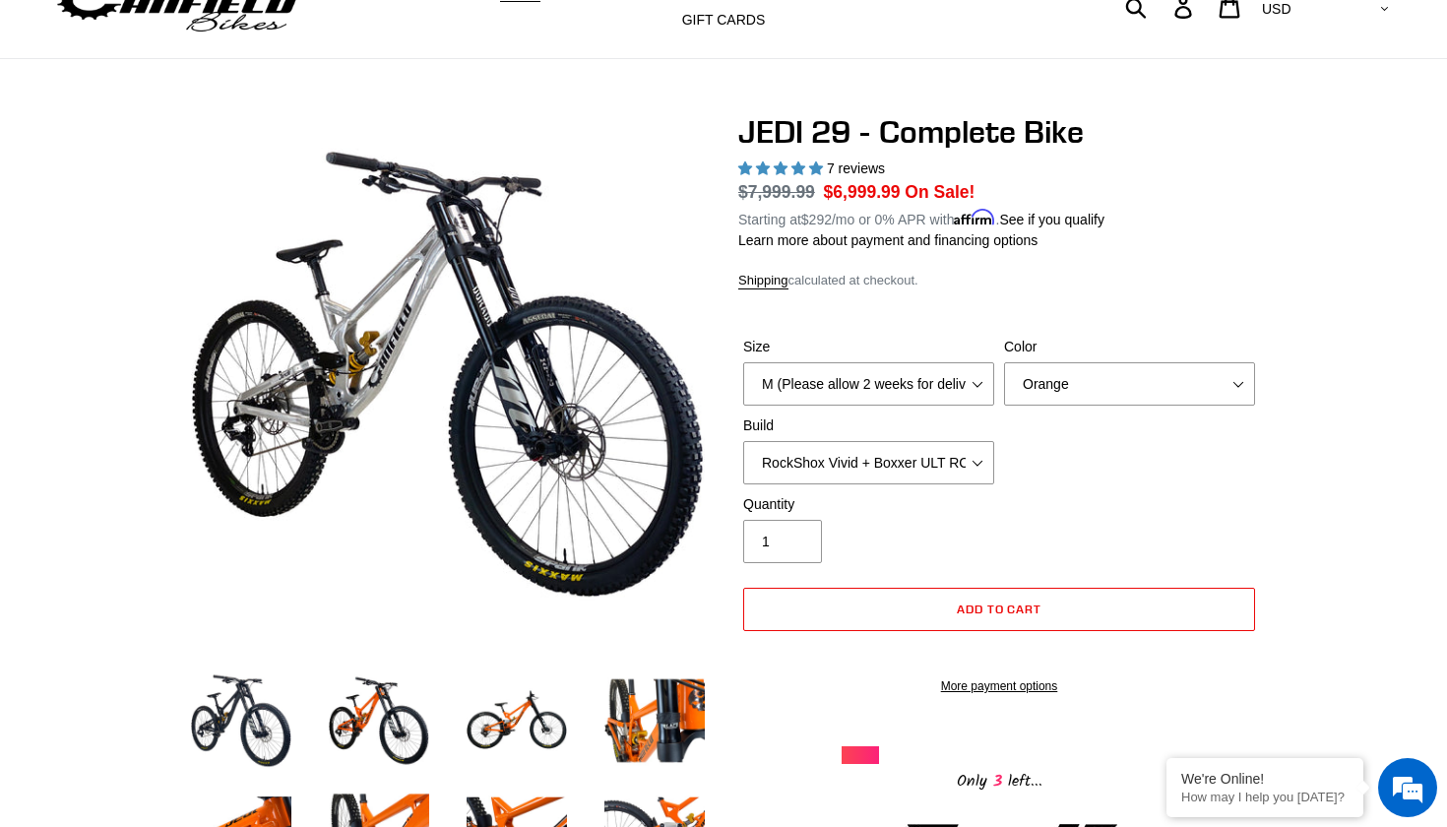
scroll to position [59, 0]
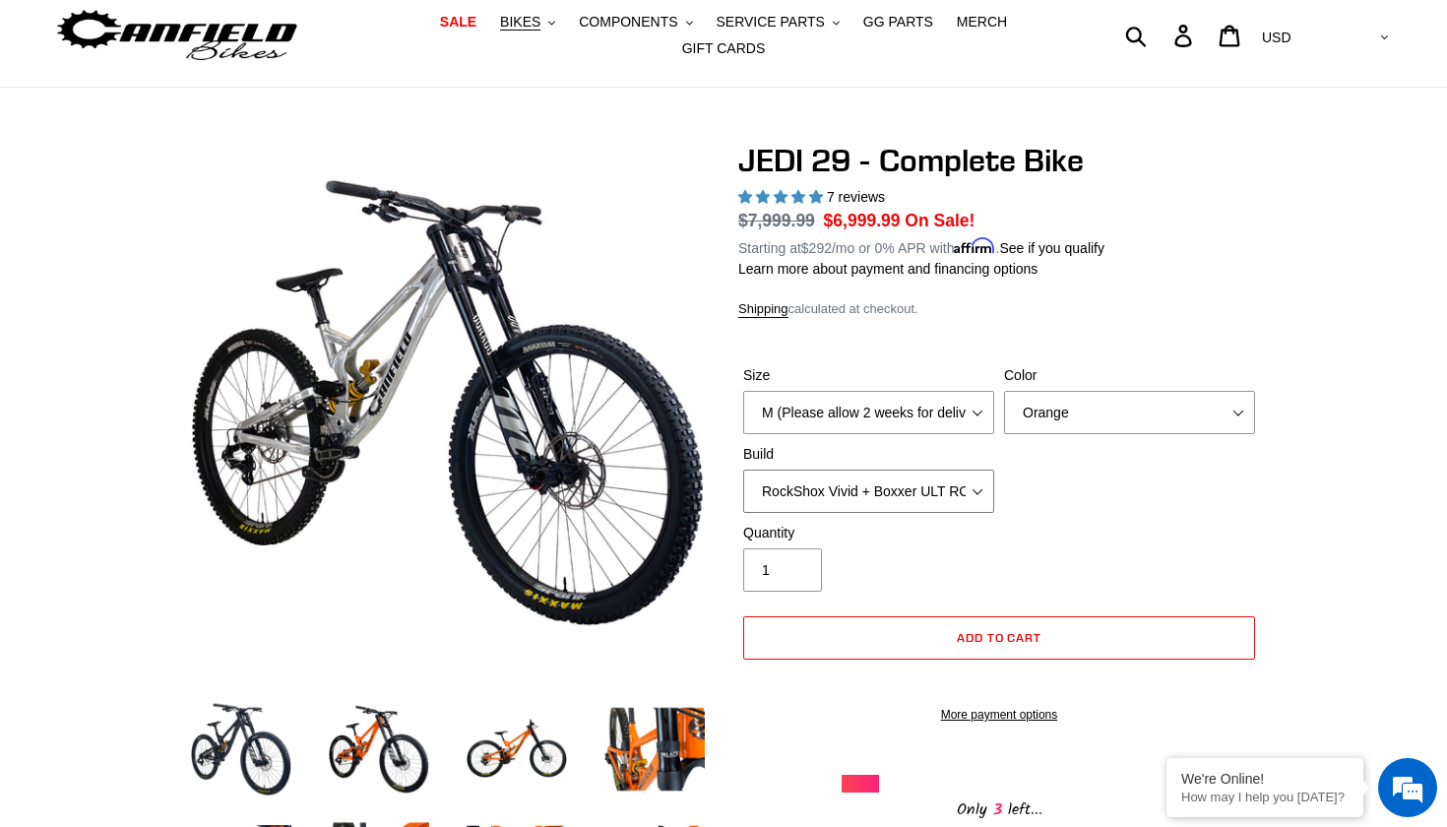
select select "Fox DHX2 + Fox 40 Float Grip 2 203 + SRAM XO"
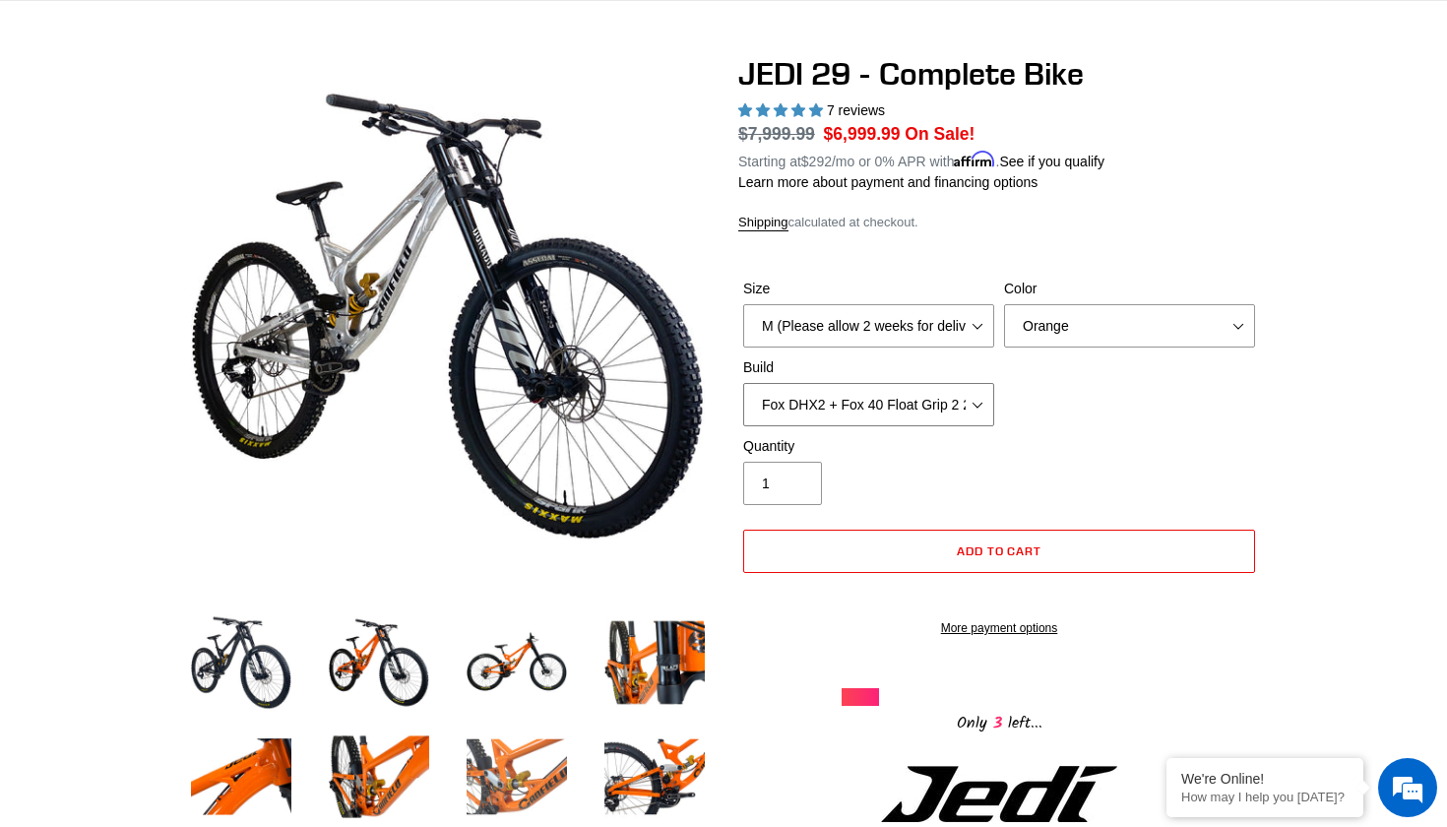
scroll to position [77, 0]
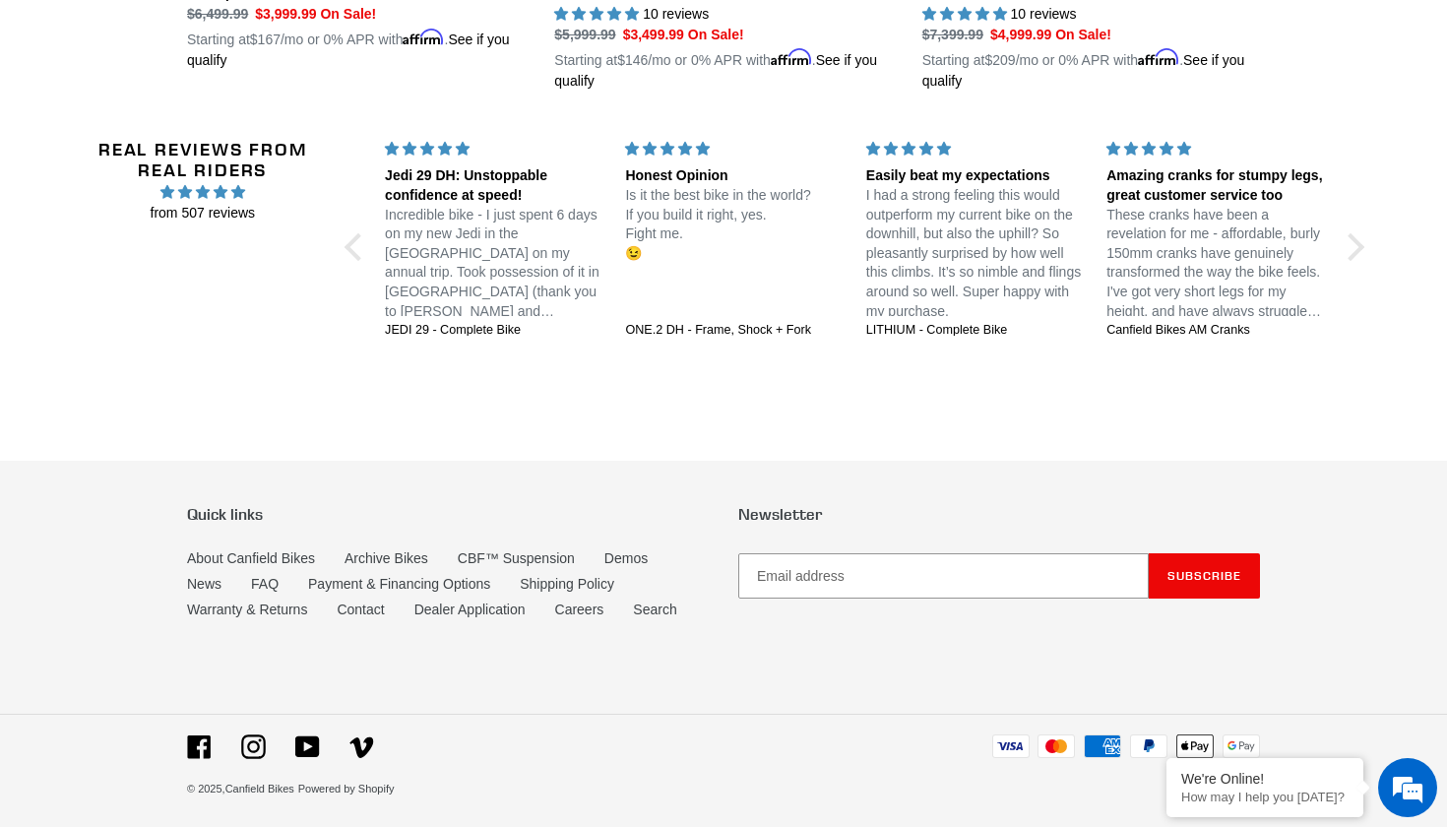
scroll to position [1444, 0]
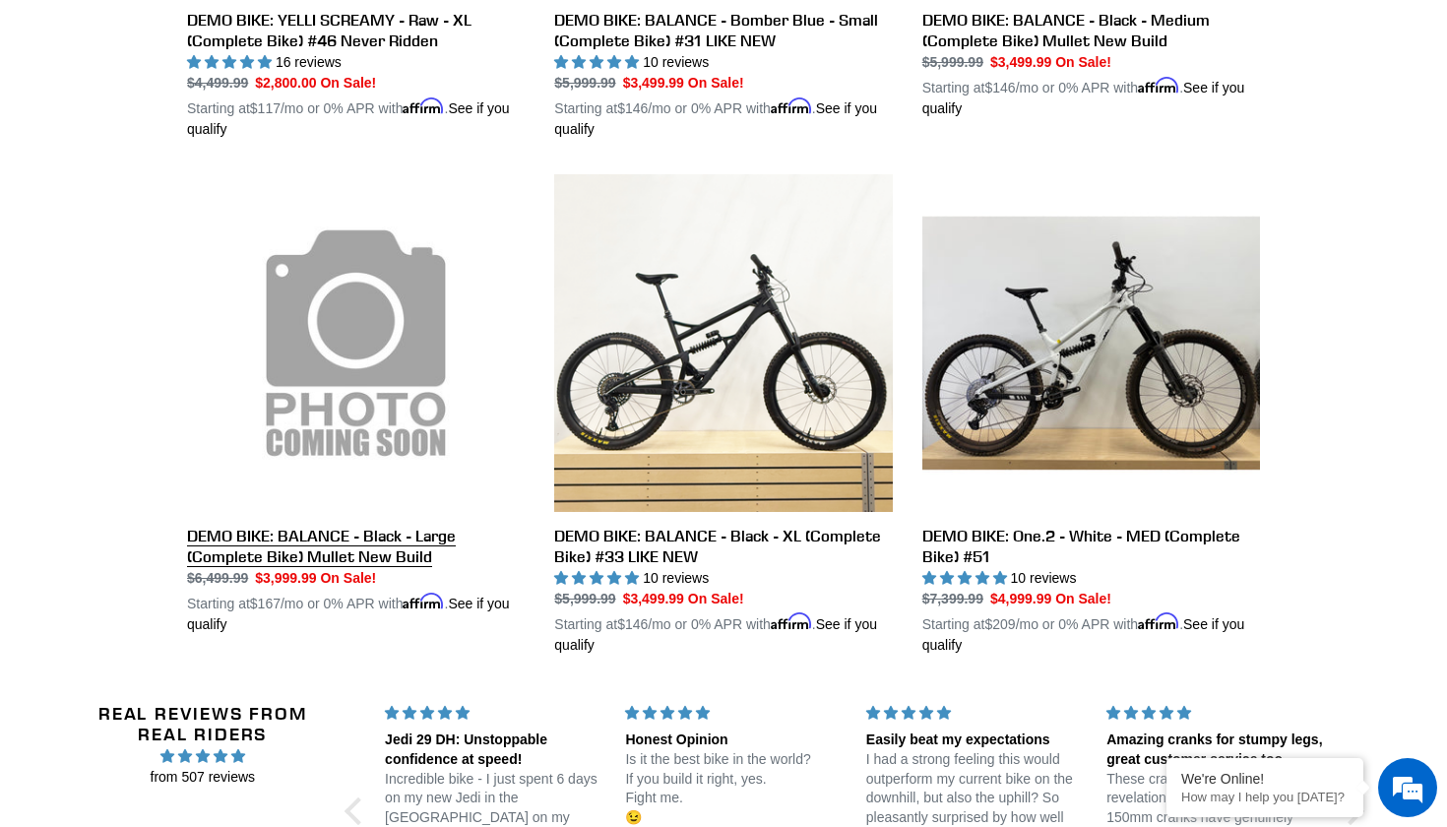
click at [378, 358] on link "DEMO BIKE: BALANCE - Black - Large (Complete Bike) Mullet New Build" at bounding box center [356, 404] width 338 height 461
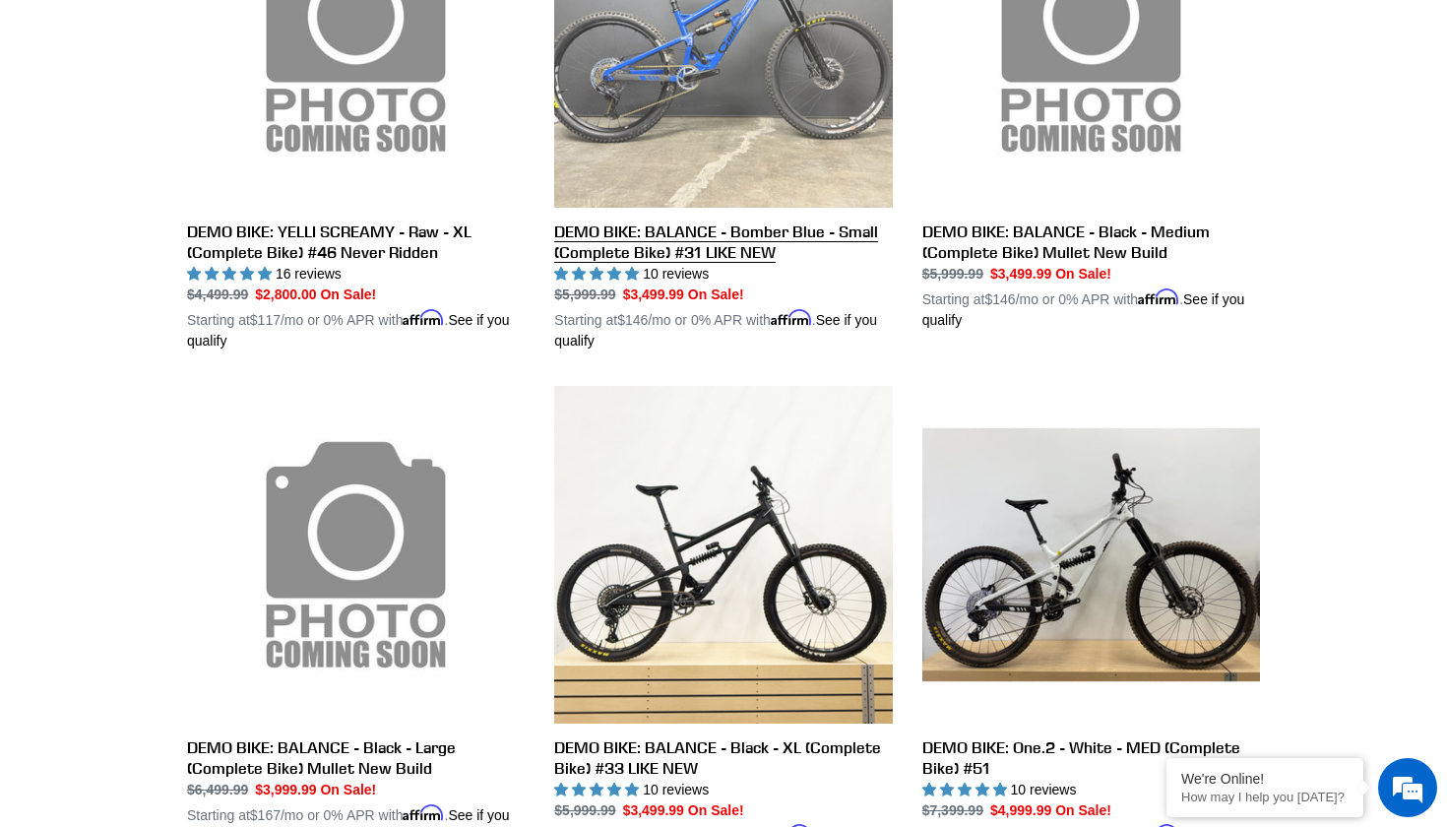
scroll to position [1191, 0]
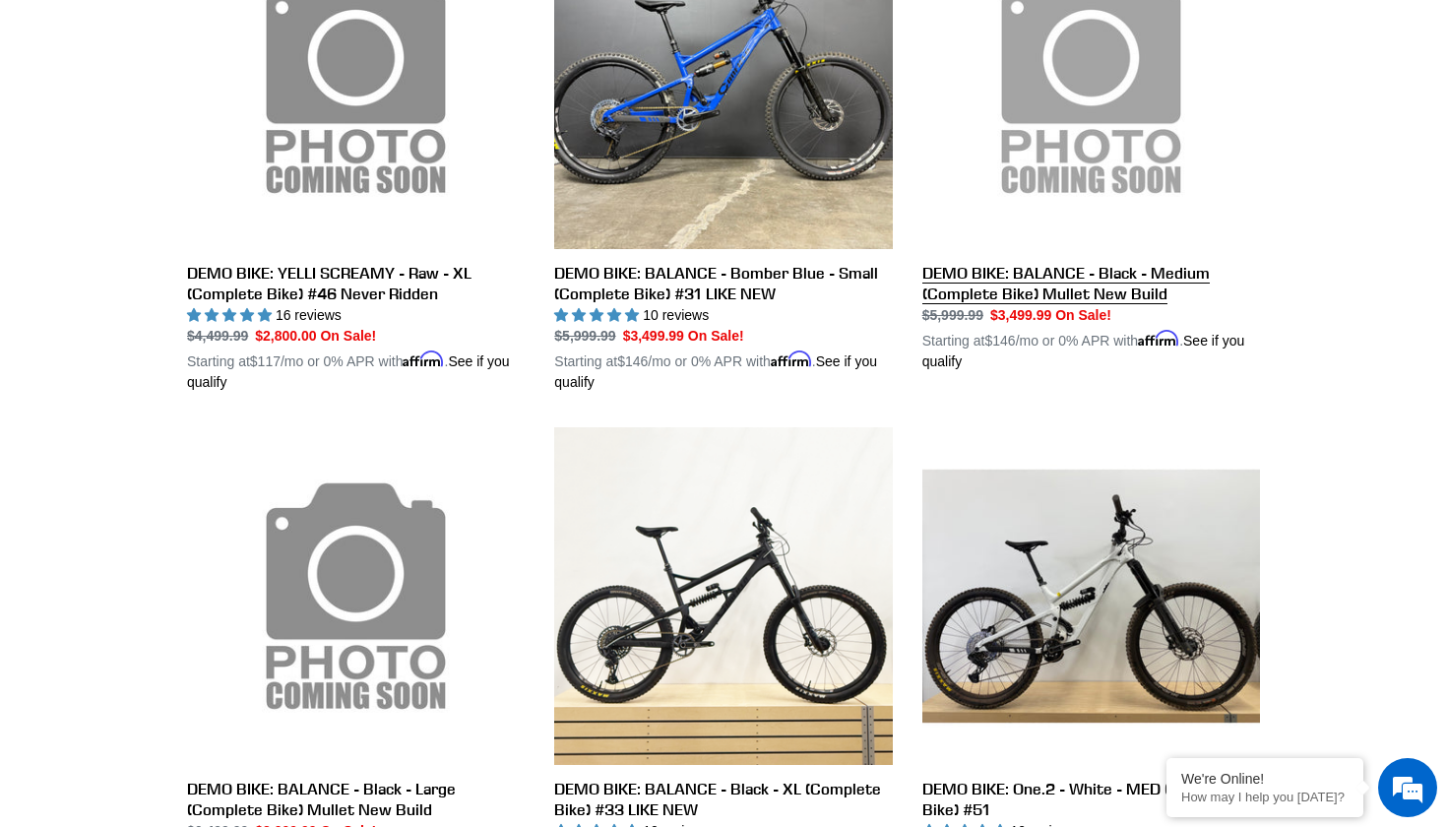
click at [1060, 144] on link "DEMO BIKE: BALANCE - Black - Medium (Complete Bike) Mullet New Build" at bounding box center [1091, 141] width 338 height 461
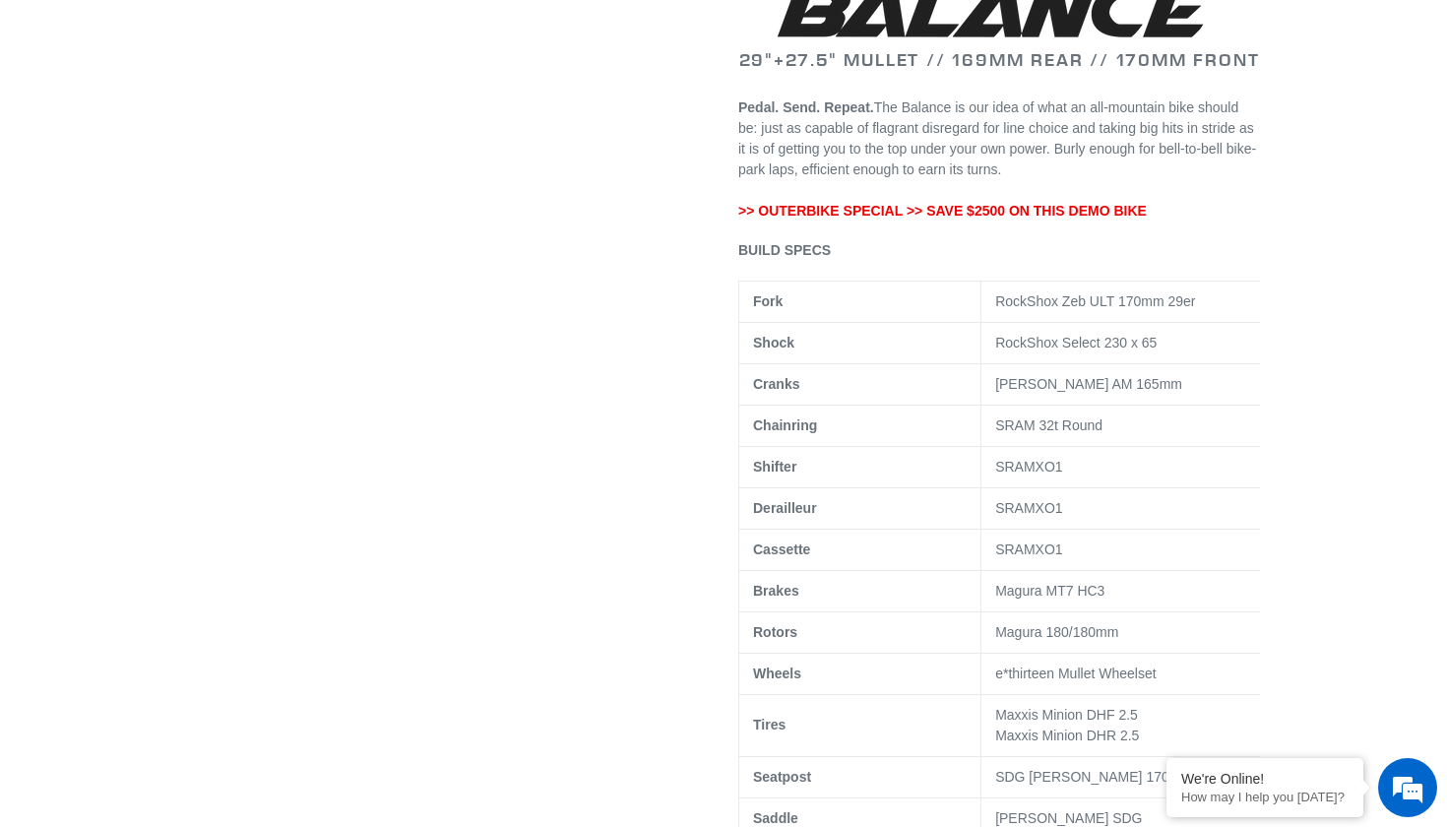
scroll to position [948, 0]
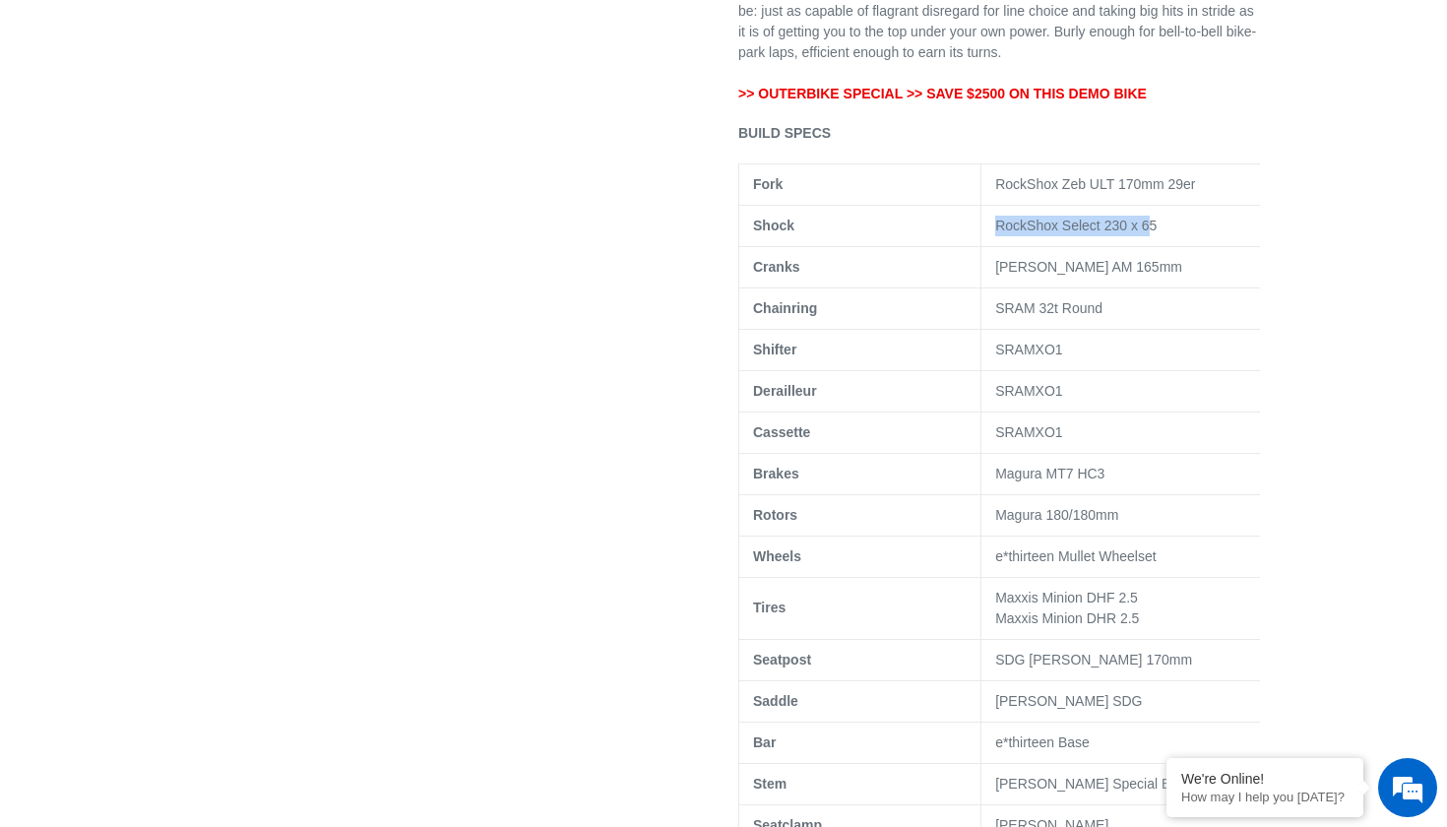
drag, startPoint x: 1155, startPoint y: 249, endPoint x: 995, endPoint y: 242, distance: 160.6
click at [995, 233] on span "RockShox Select 230 x 65" at bounding box center [1075, 225] width 161 height 16
copy span "RockShox Select 230 x 6"
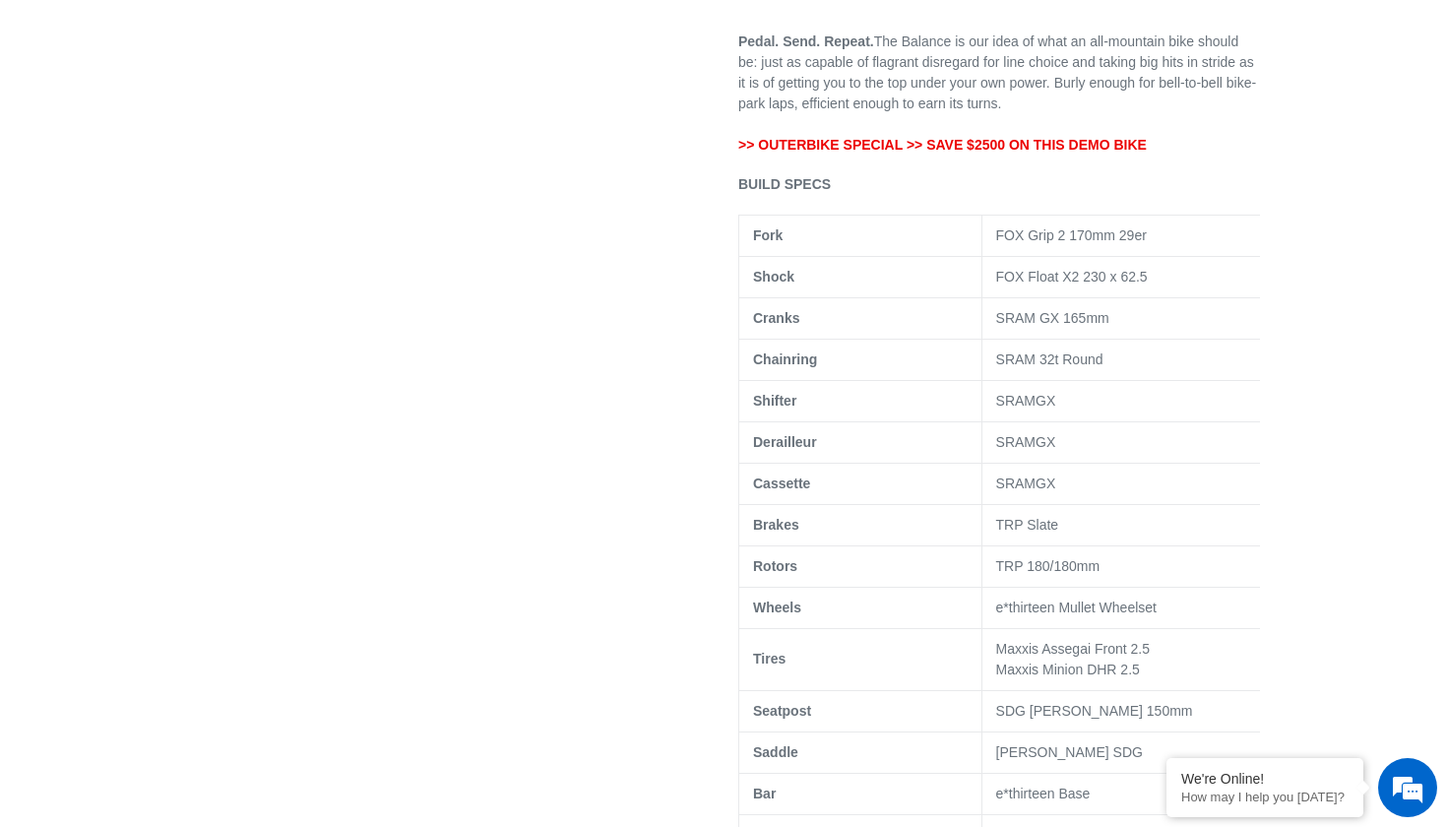
scroll to position [896, 0]
copy span "FOX Float X2 230 x 62.5"
drag, startPoint x: 1153, startPoint y: 298, endPoint x: 987, endPoint y: 300, distance: 166.3
click at [987, 298] on td "FOX Float X2 230 x 62.5" at bounding box center [1128, 277] width 295 height 41
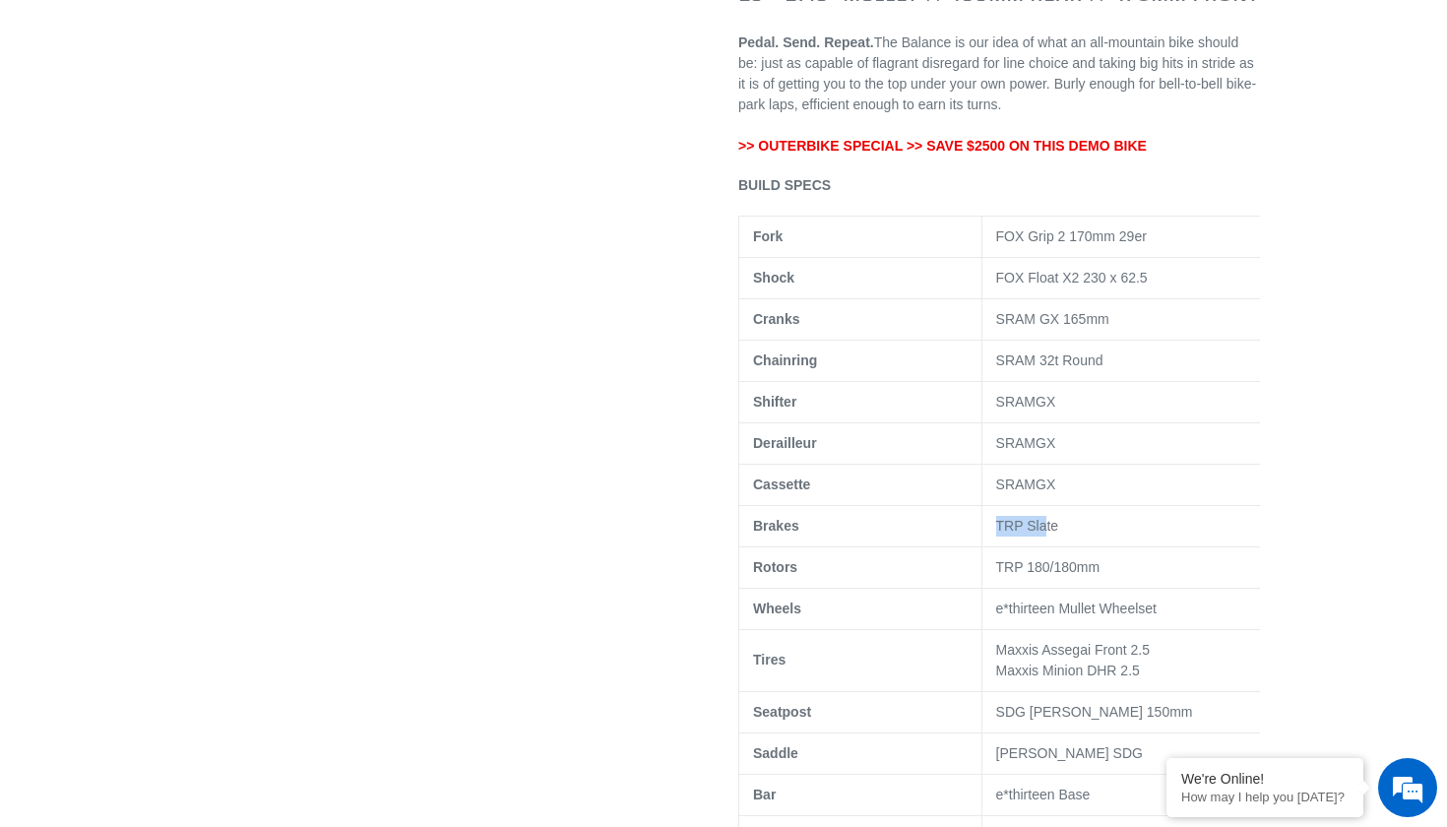
drag, startPoint x: 1046, startPoint y: 539, endPoint x: 998, endPoint y: 539, distance: 48.2
click at [998, 539] on td "TRP Slate" at bounding box center [1128, 525] width 295 height 41
drag, startPoint x: 996, startPoint y: 539, endPoint x: 1106, endPoint y: 538, distance: 110.2
click at [1107, 539] on td "TRP Slate" at bounding box center [1128, 525] width 295 height 41
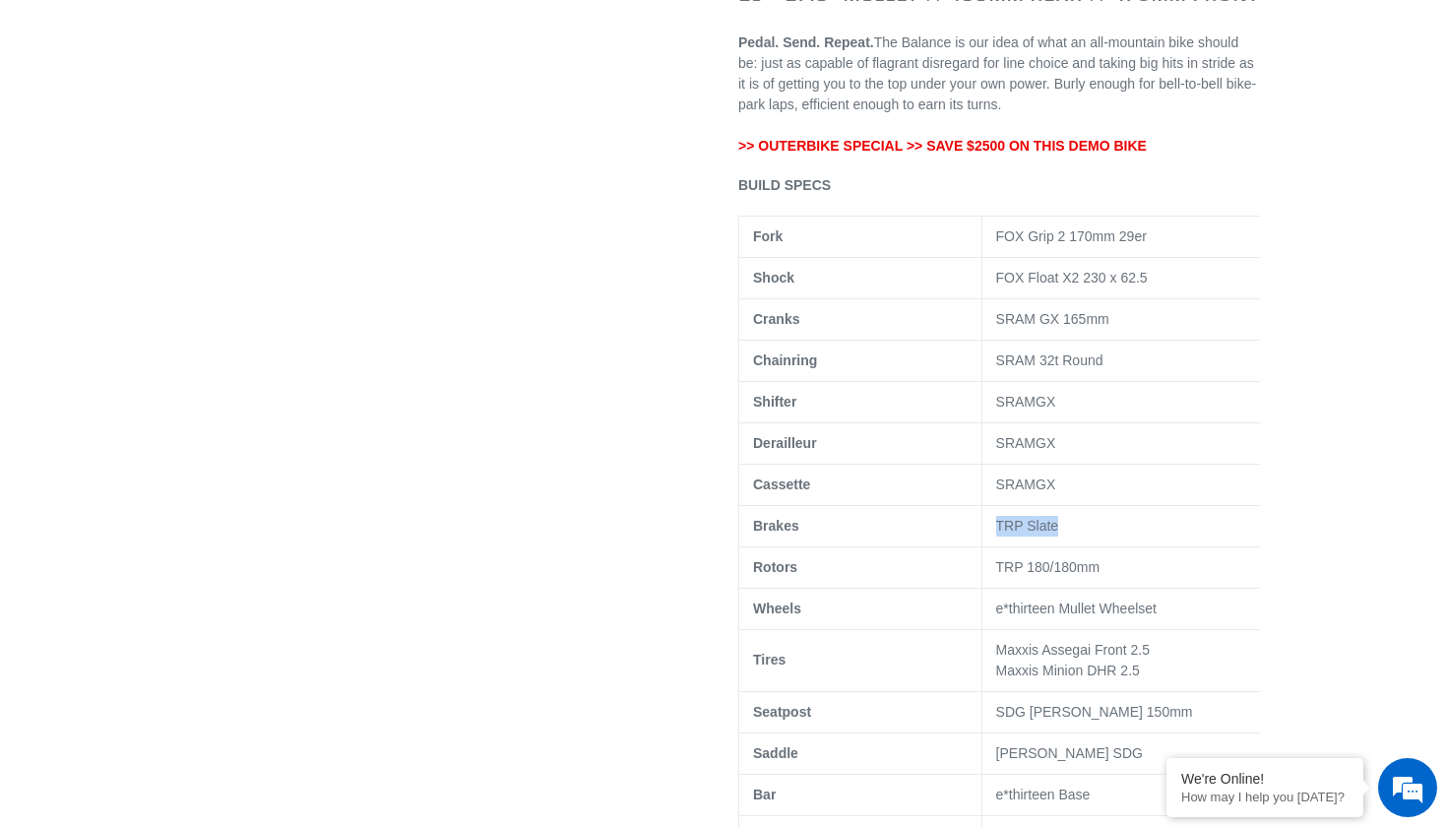
copy td "TRP Slate"
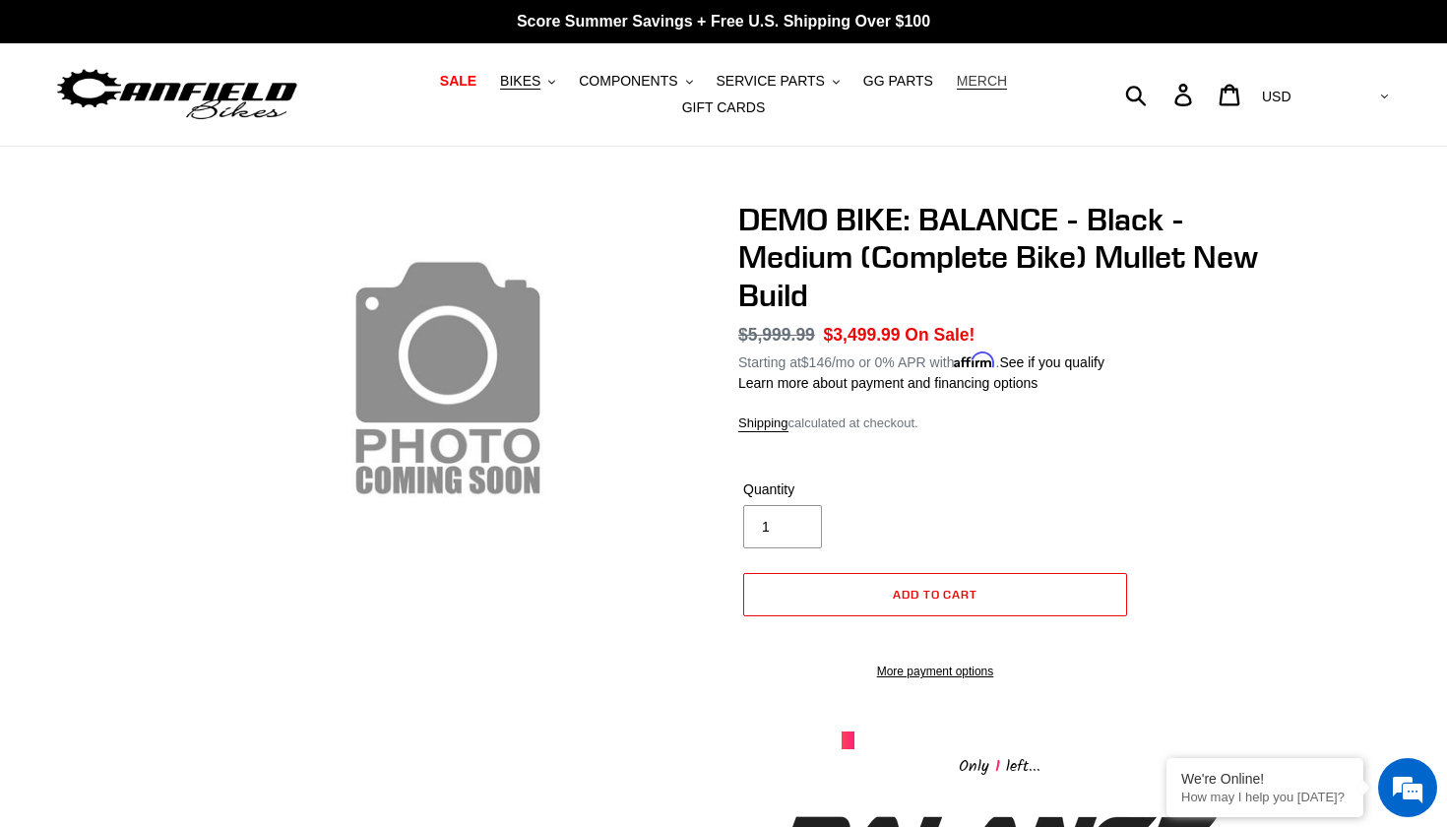
click at [959, 74] on span "MERCH" at bounding box center [982, 81] width 50 height 17
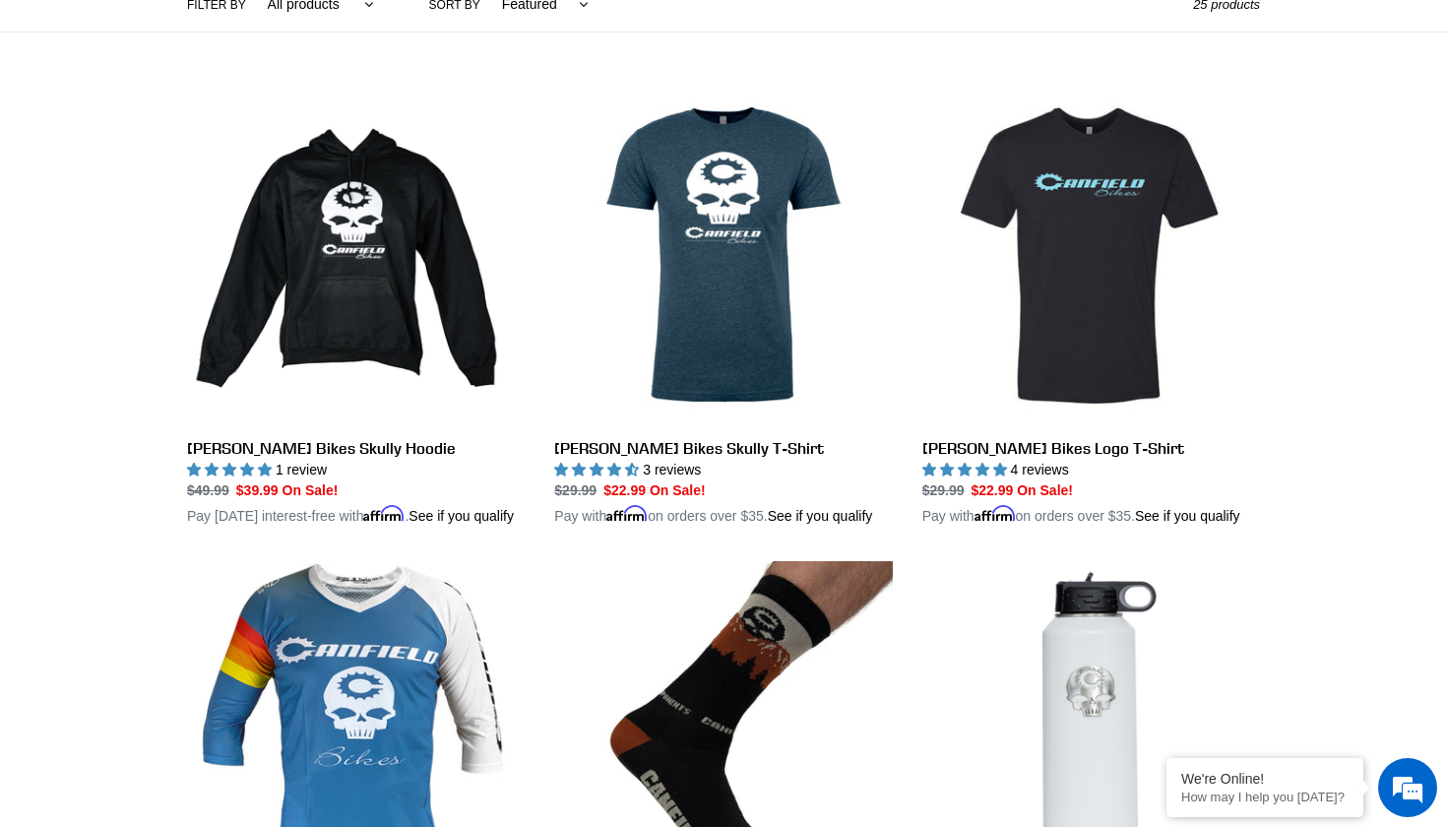
scroll to position [507, 0]
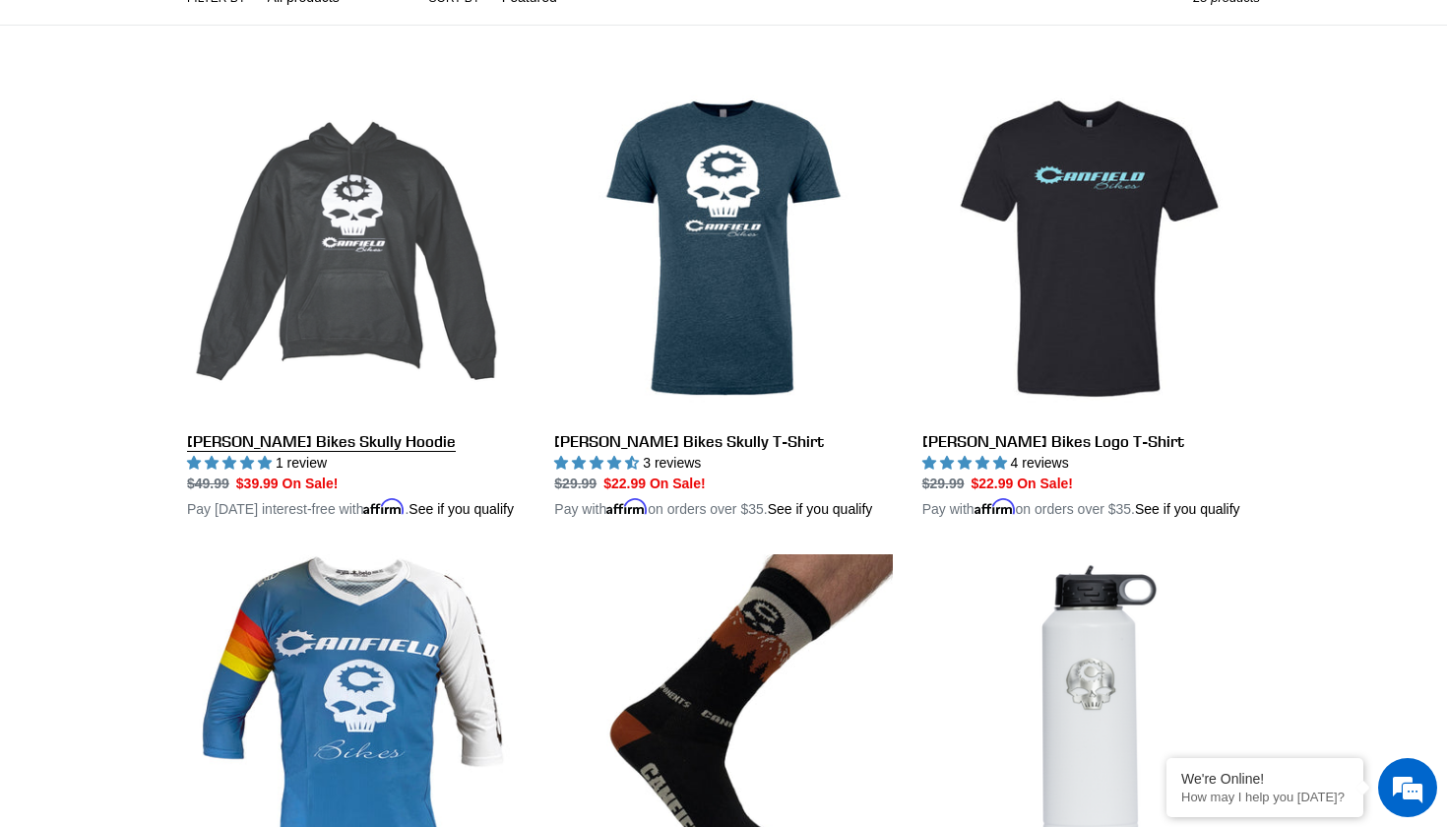
click at [370, 276] on link "[PERSON_NAME] Bikes Skully Hoodie" at bounding box center [356, 300] width 338 height 440
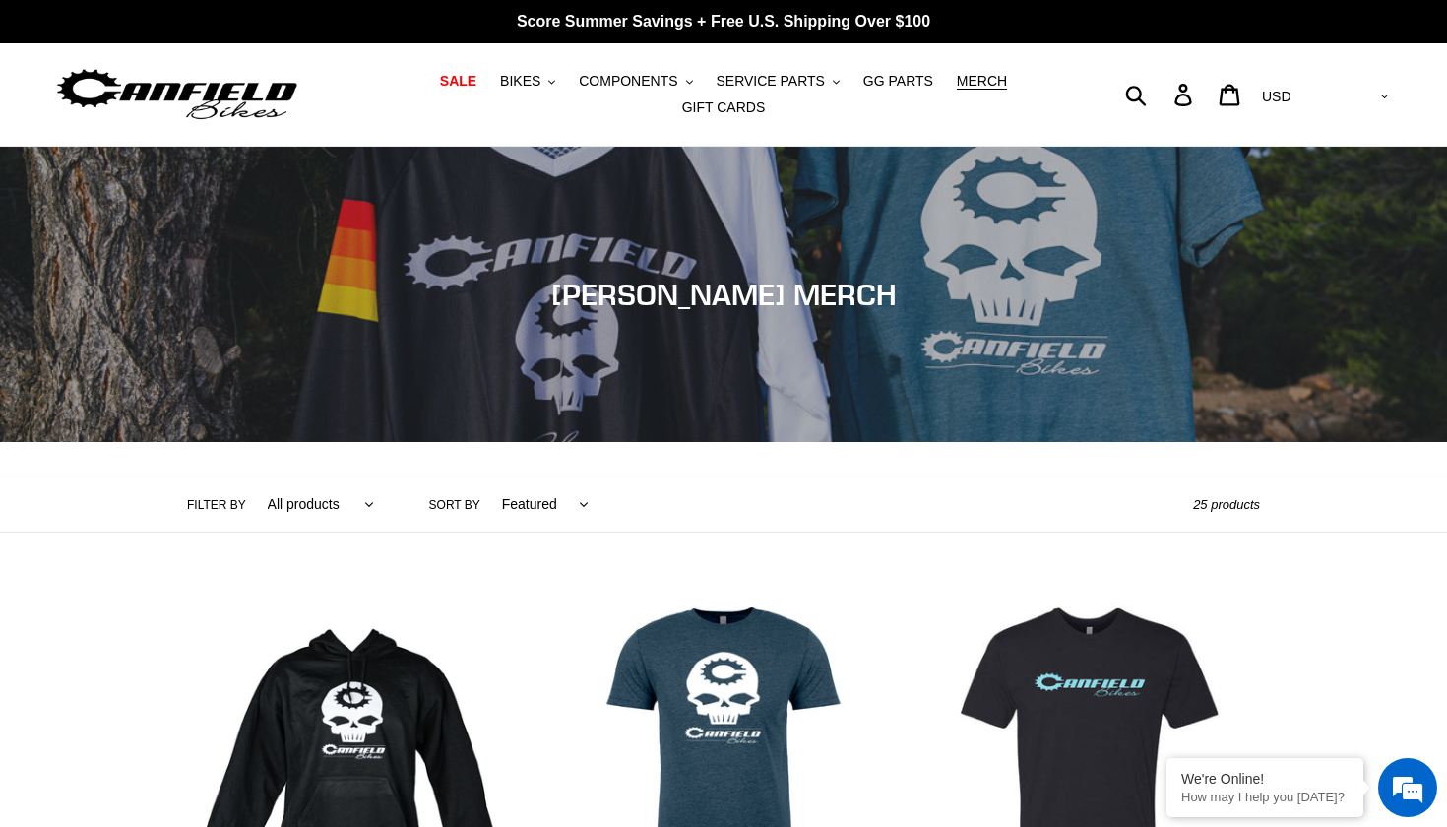
scroll to position [0, 0]
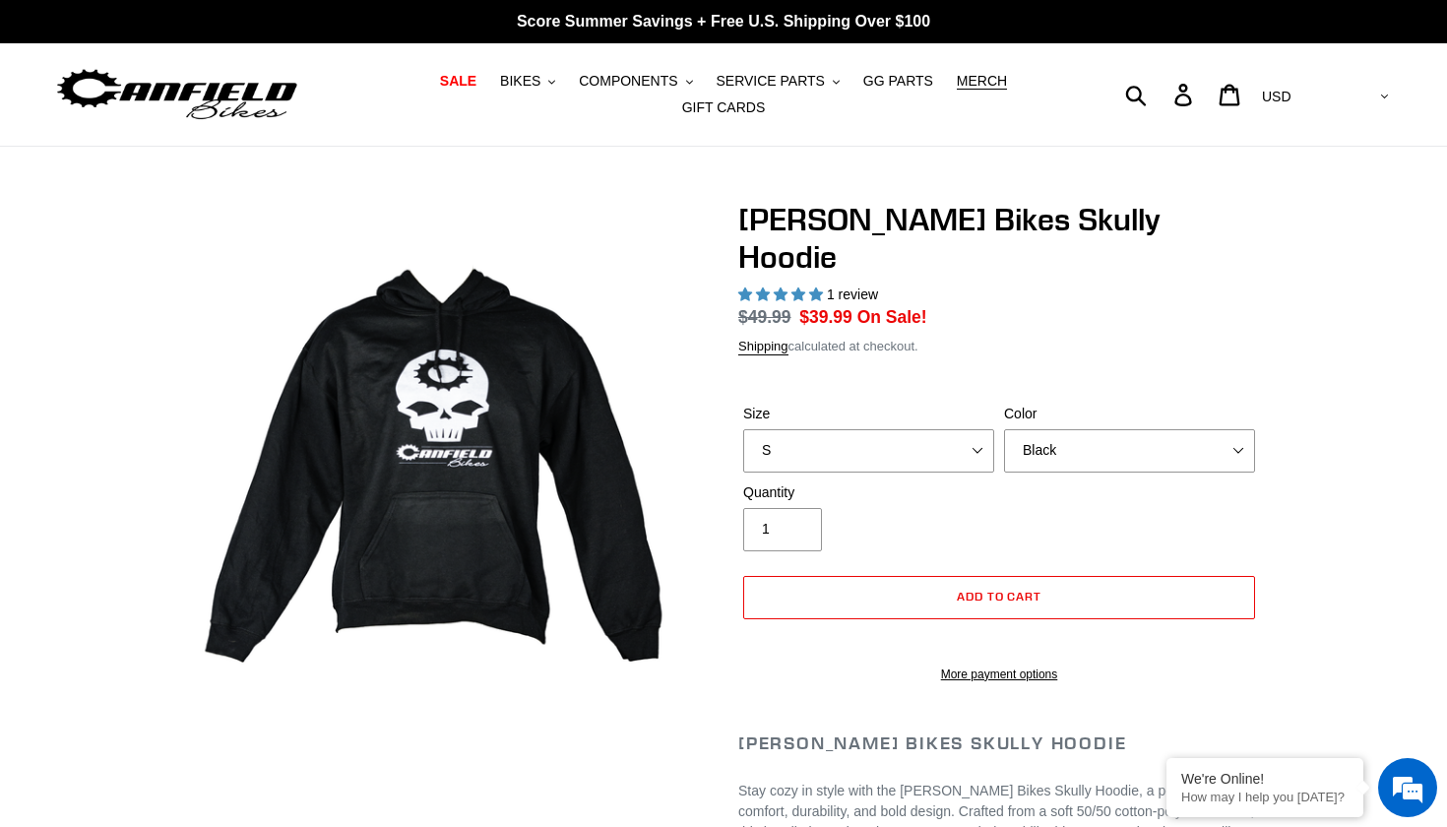
select select "highest-rating"
